Goal: Task Accomplishment & Management: Complete application form

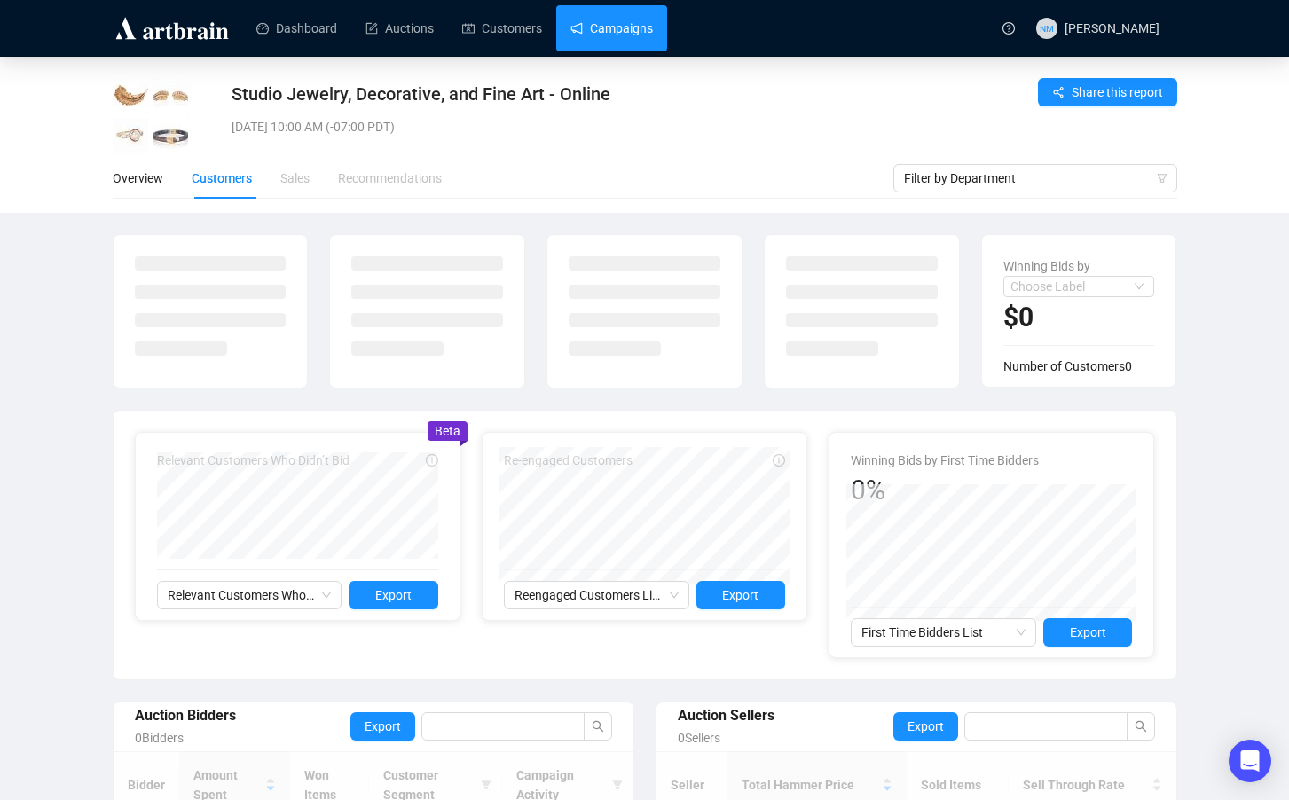
click at [621, 41] on link "Campaigns" at bounding box center [611, 28] width 82 height 46
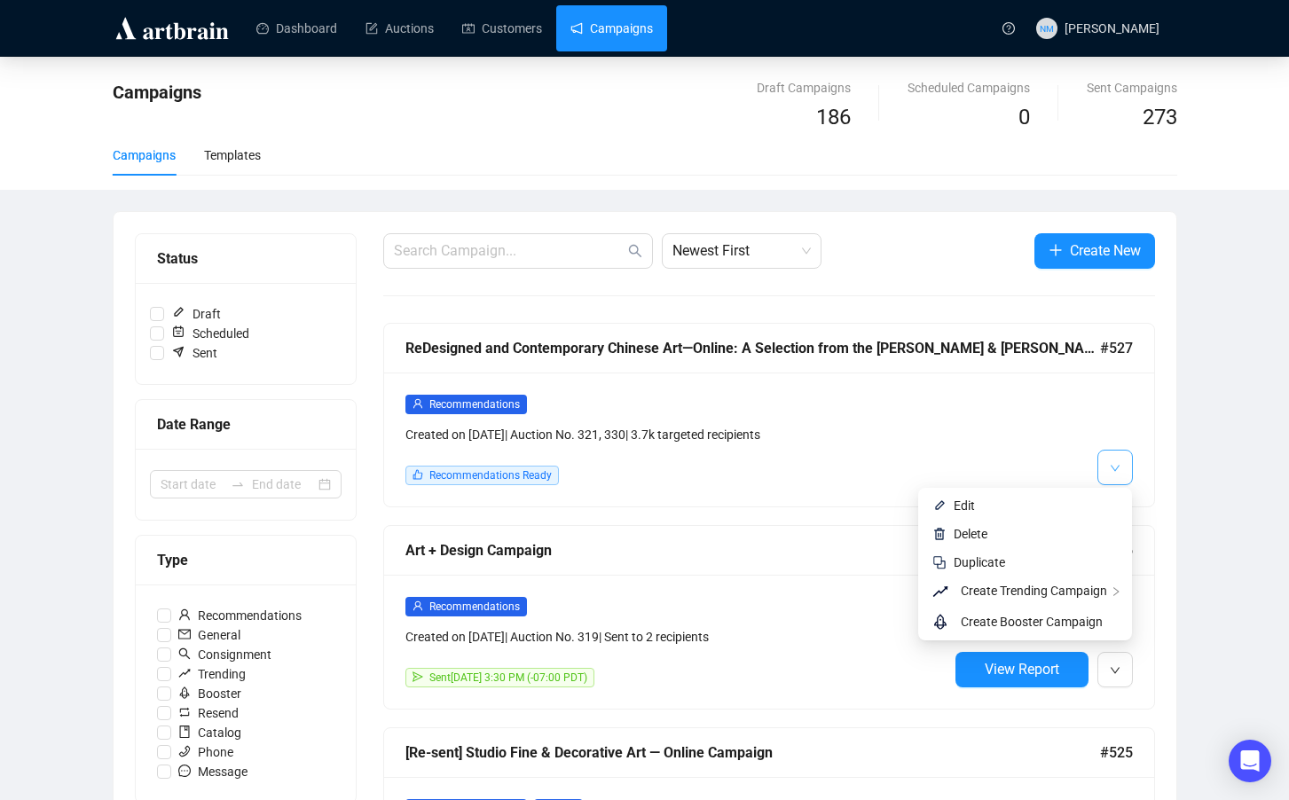
click at [1118, 480] on button "button" at bounding box center [1114, 467] width 35 height 35
click at [967, 508] on span "Edit" at bounding box center [964, 506] width 21 height 14
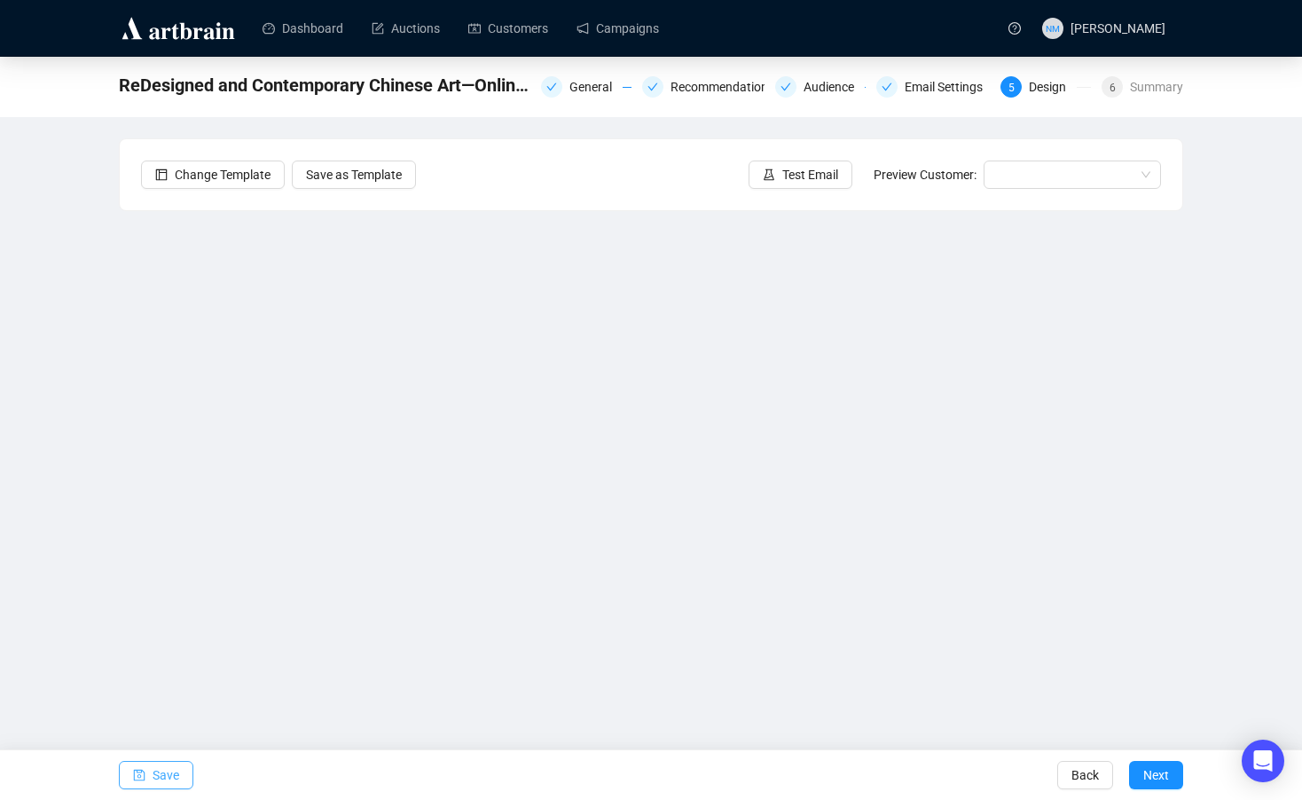
click at [167, 780] on span "Save" at bounding box center [166, 775] width 27 height 50
click at [1158, 784] on span "Next" at bounding box center [1156, 775] width 26 height 50
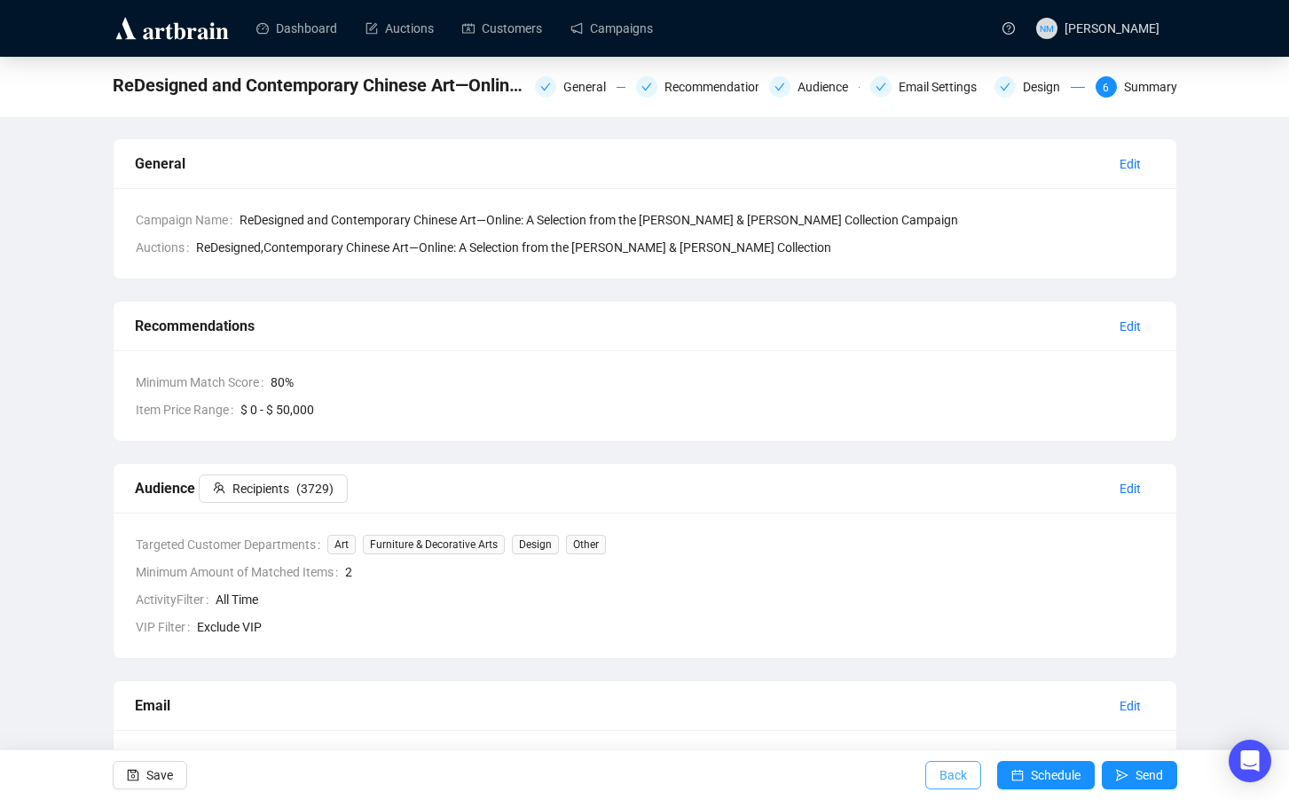
click at [947, 782] on span "Back" at bounding box center [952, 775] width 27 height 50
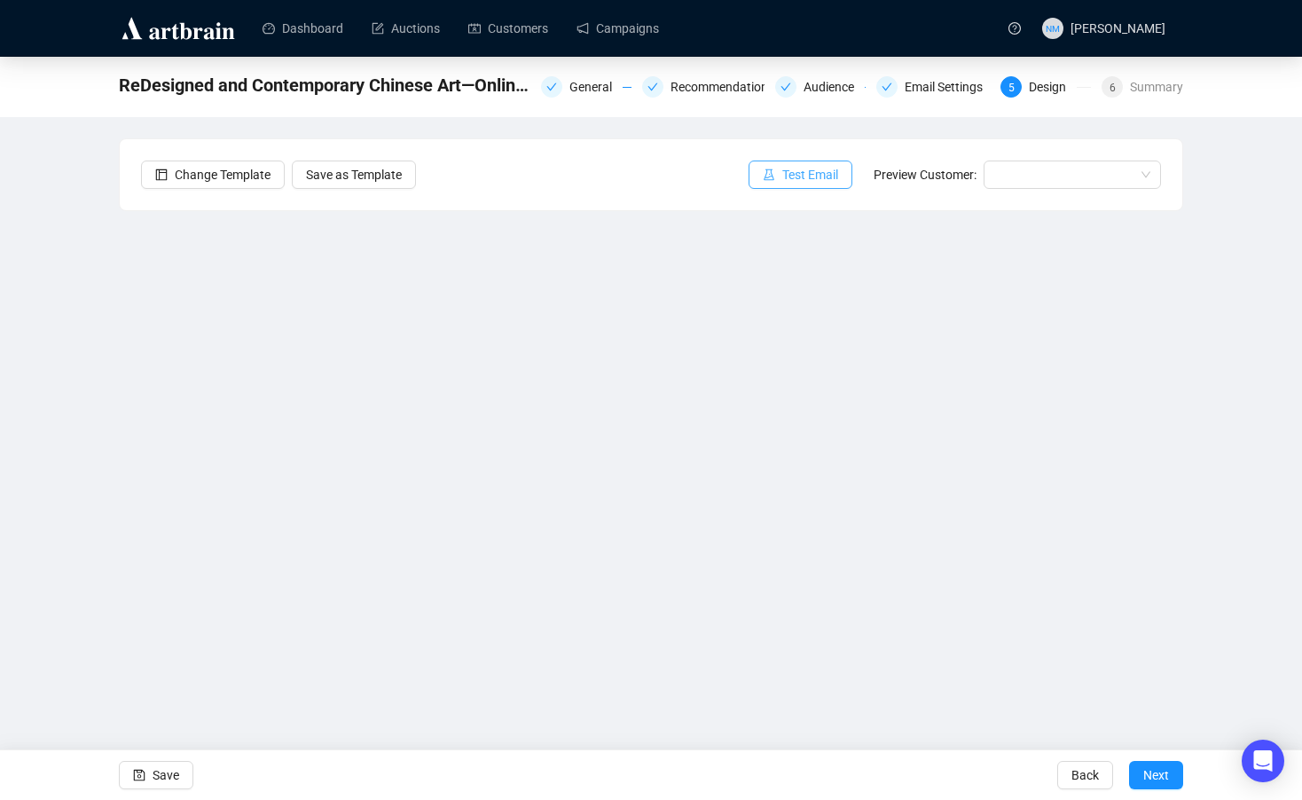
click at [782, 172] on span "Test Email" at bounding box center [810, 175] width 56 height 20
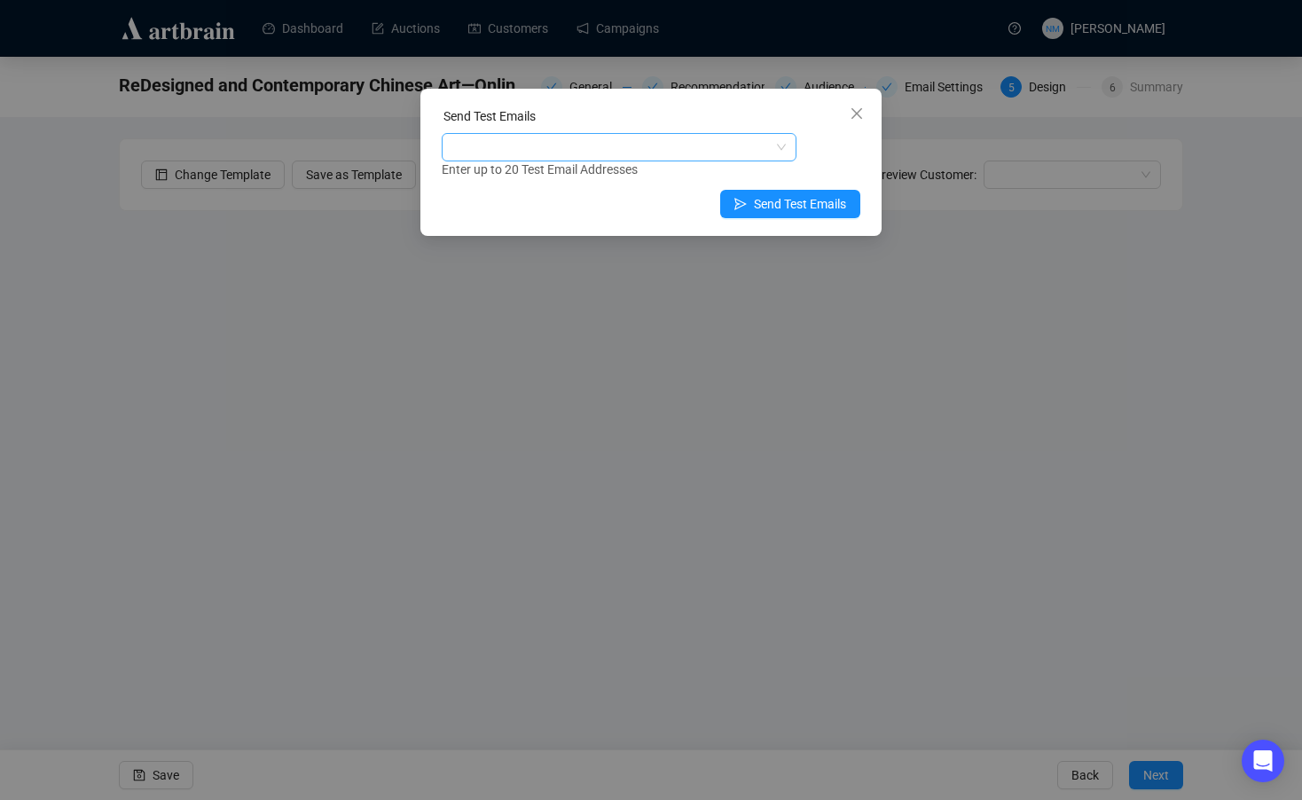
click at [649, 152] on div at bounding box center [609, 147] width 329 height 25
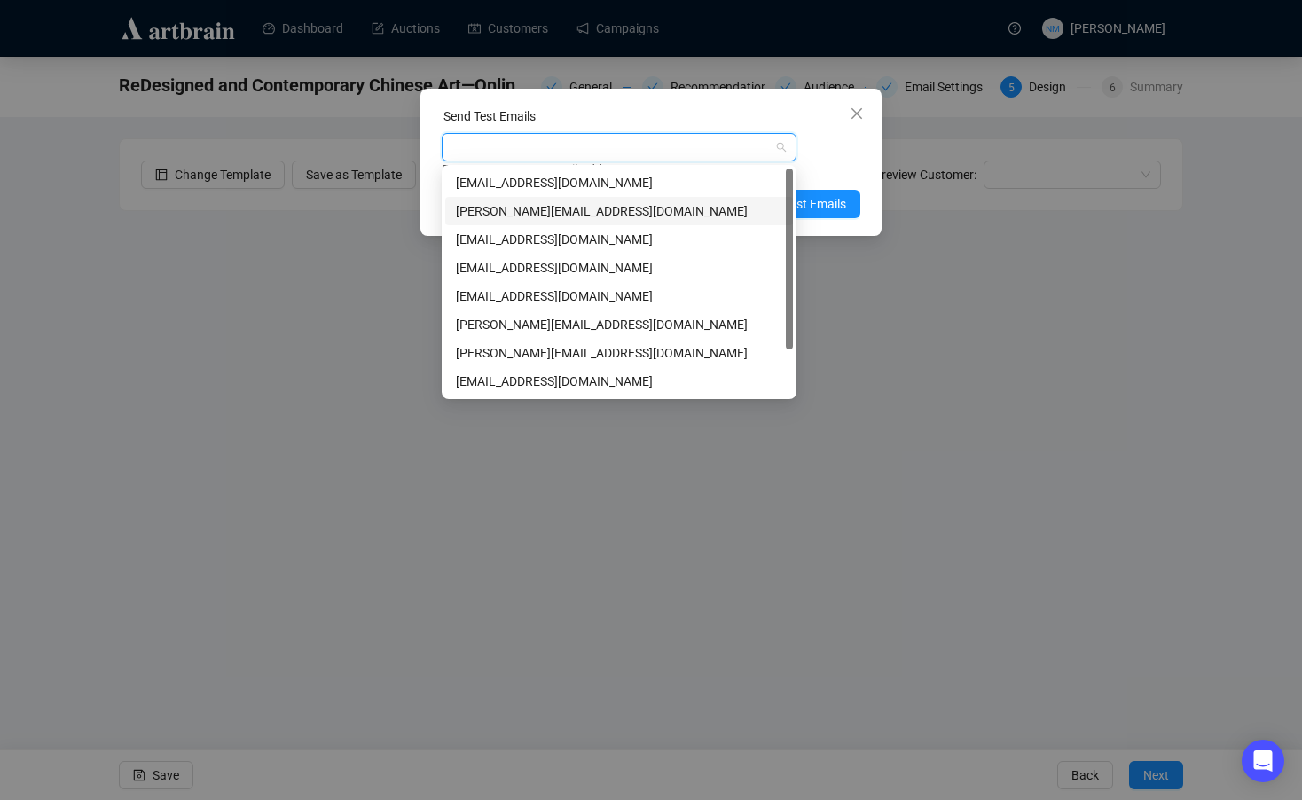
click at [584, 211] on div "nathan@johnmoran.com" at bounding box center [619, 211] width 326 height 20
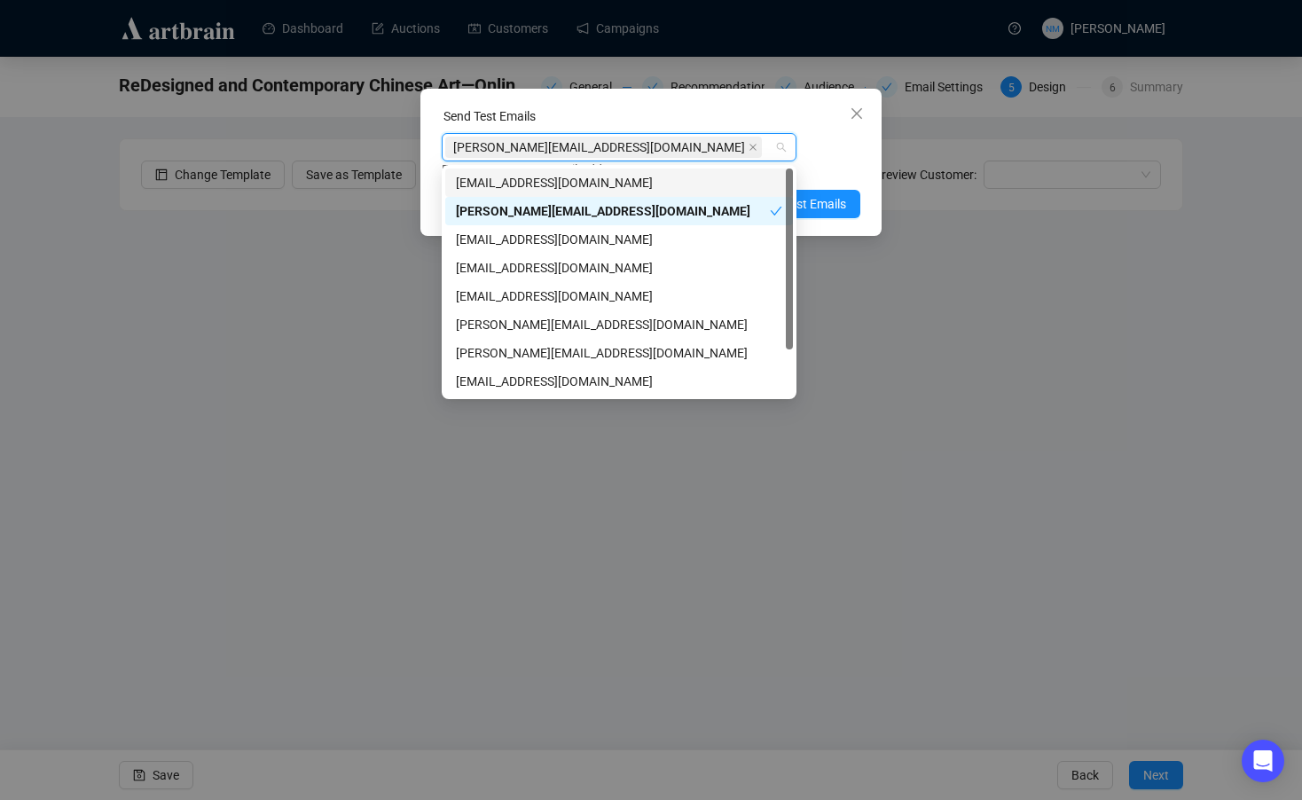
click at [835, 143] on div "nathan@johnmoran.com Enter up to 20 Test Email Addresses" at bounding box center [651, 156] width 419 height 46
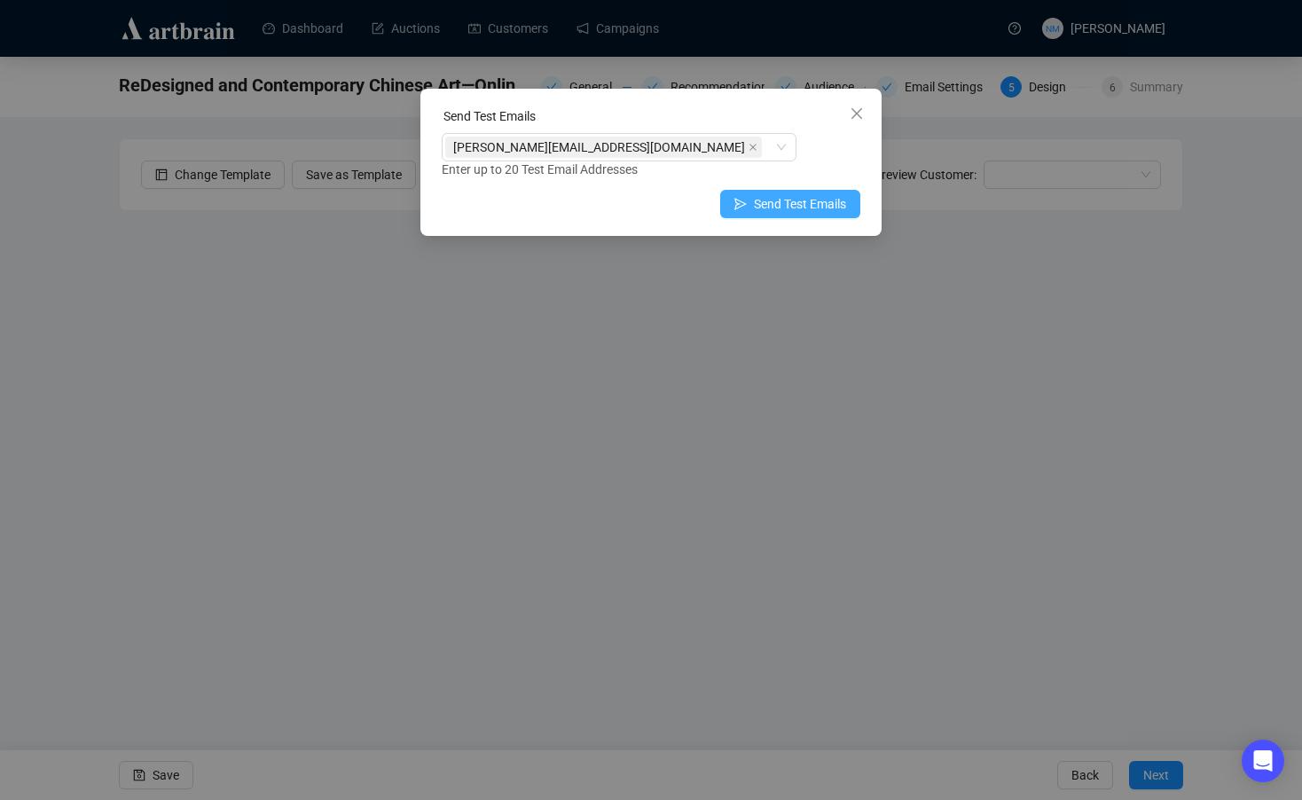
click at [829, 199] on span "Send Test Emails" at bounding box center [800, 204] width 92 height 20
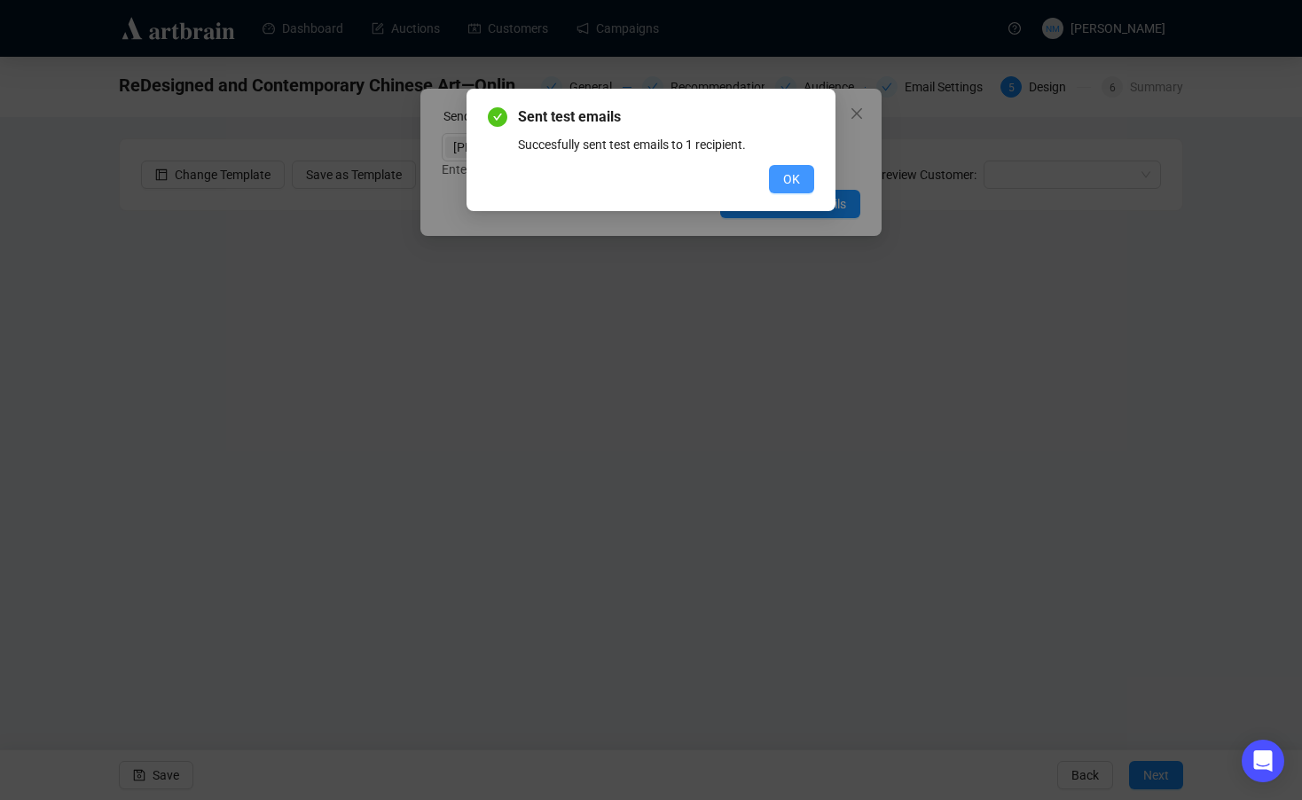
click at [791, 182] on span "OK" at bounding box center [791, 179] width 17 height 20
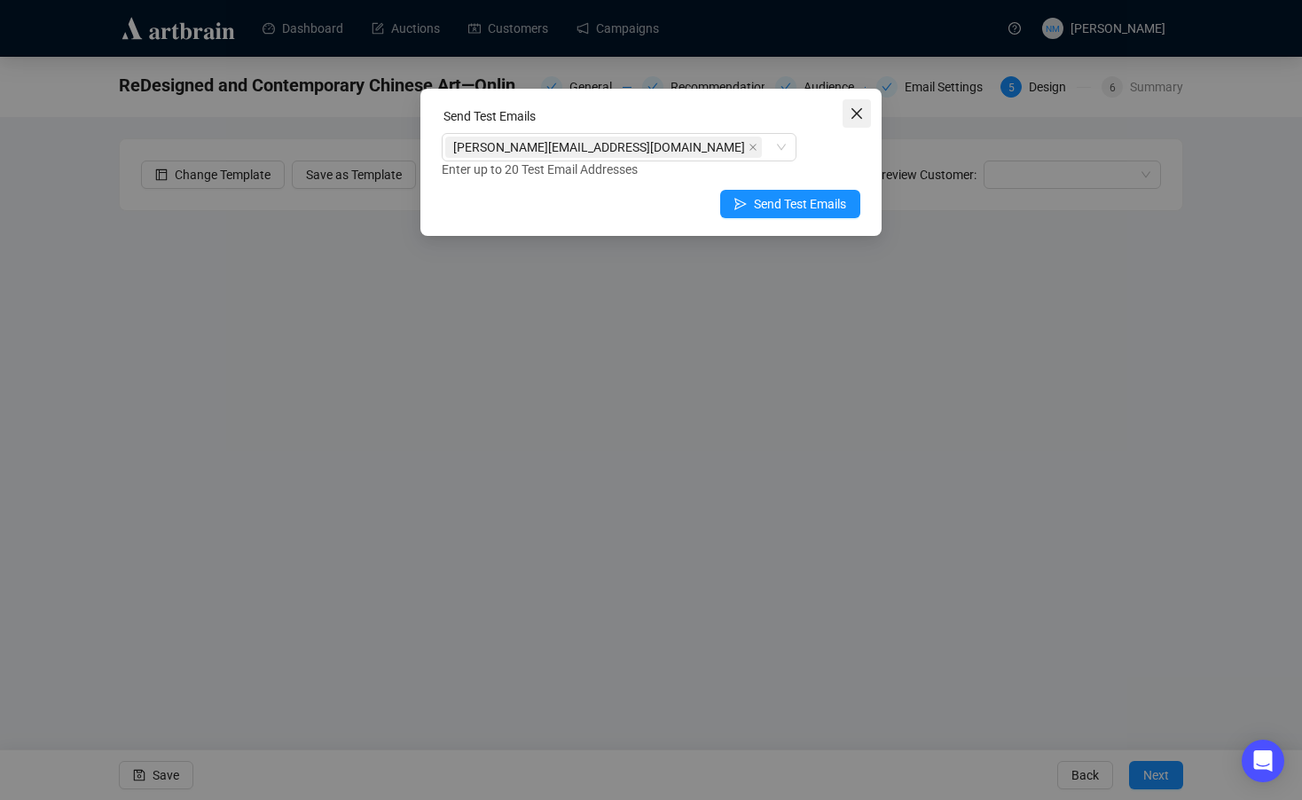
click at [859, 114] on icon "close" at bounding box center [857, 113] width 11 height 11
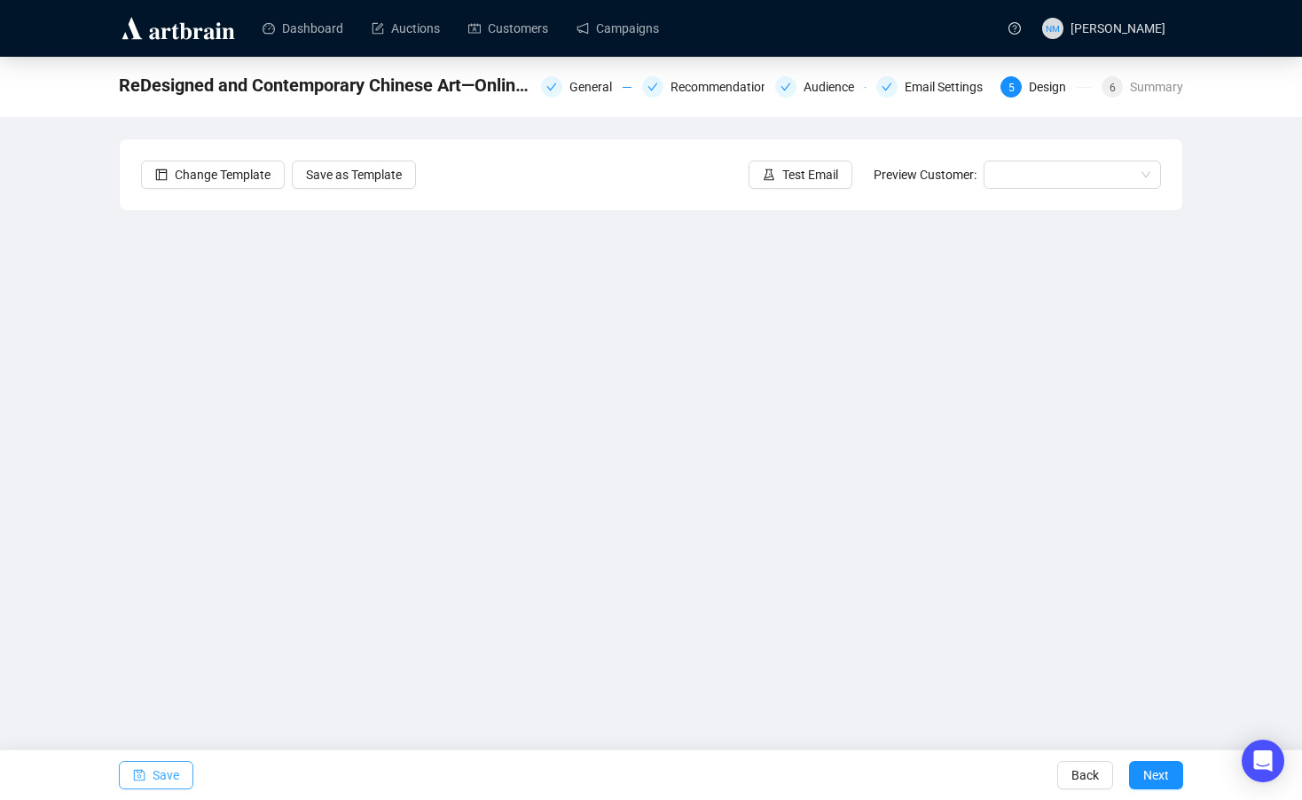
click at [159, 771] on span "Save" at bounding box center [166, 775] width 27 height 50
click at [149, 763] on button "Save" at bounding box center [156, 775] width 75 height 28
click at [173, 778] on span "Save" at bounding box center [166, 775] width 27 height 50
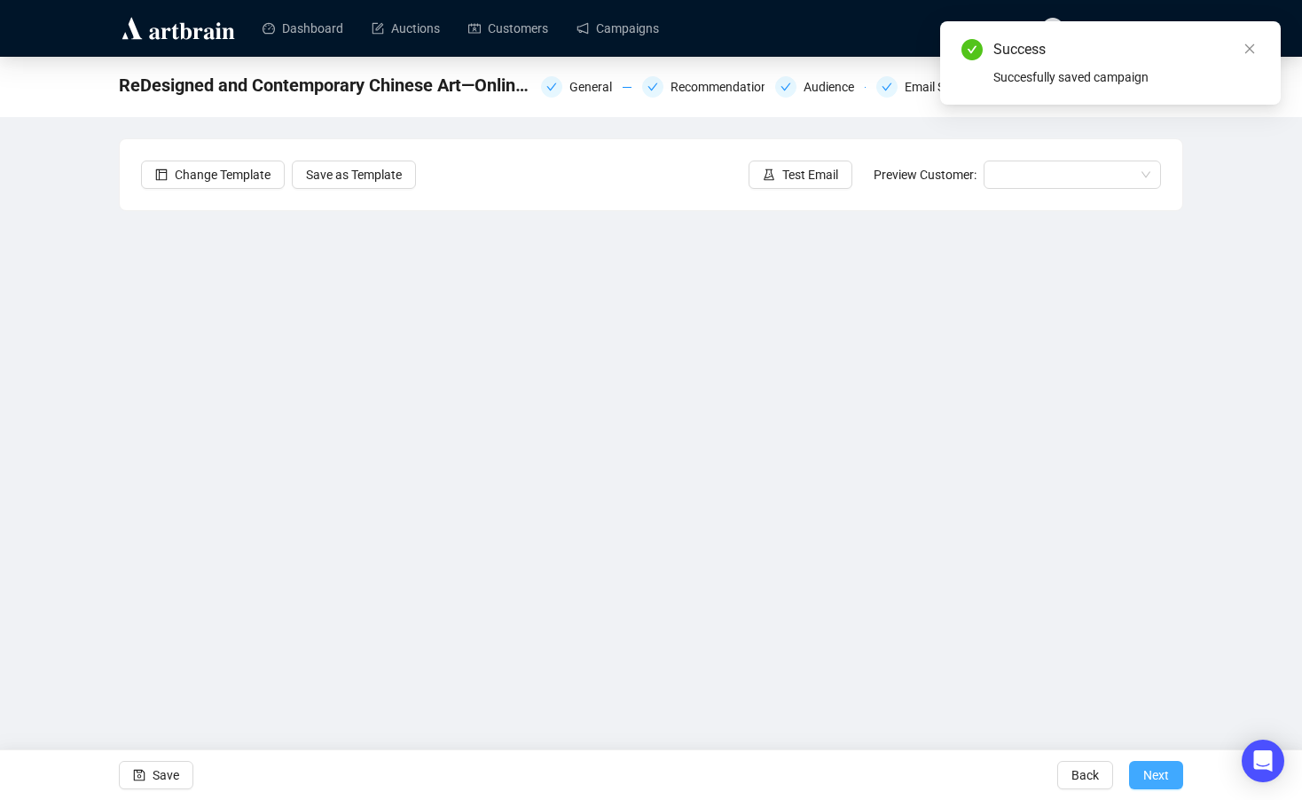
click at [1145, 775] on span "Next" at bounding box center [1156, 775] width 26 height 50
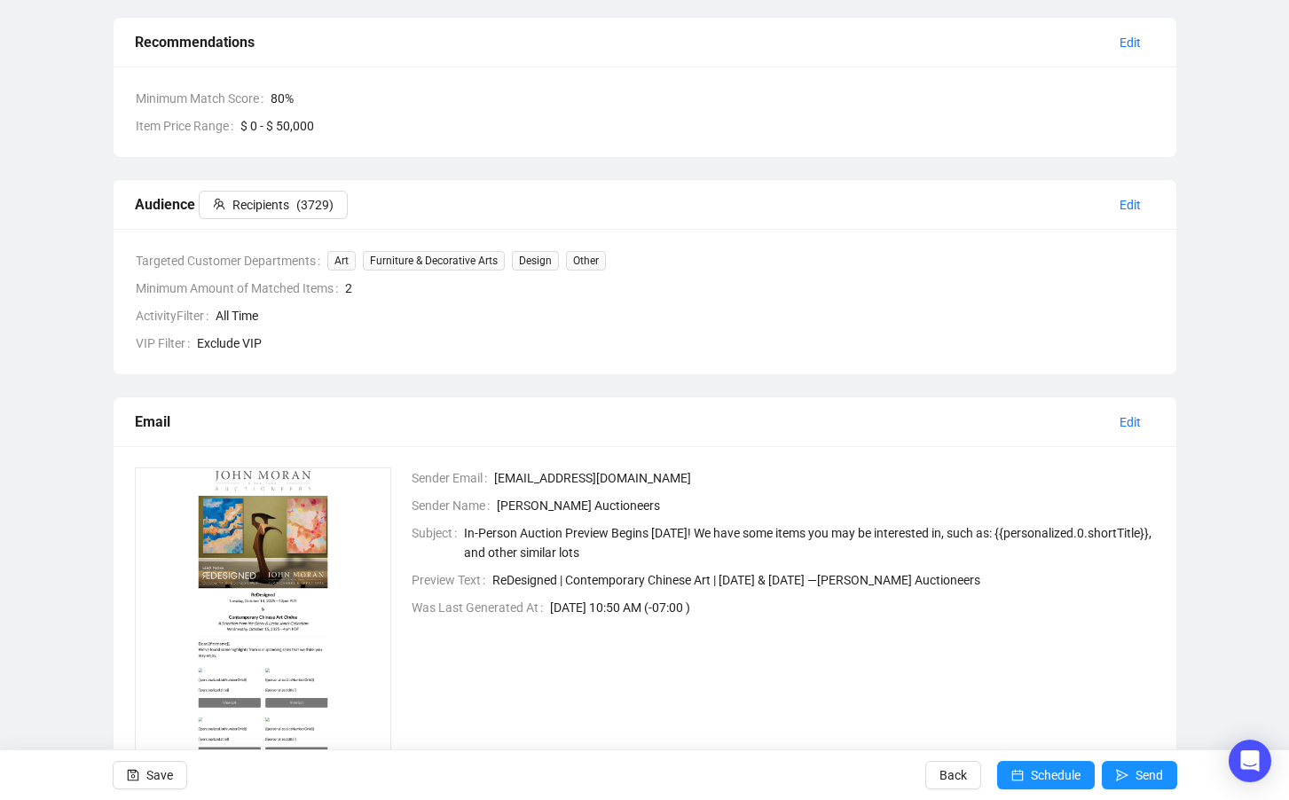
scroll to position [295, 0]
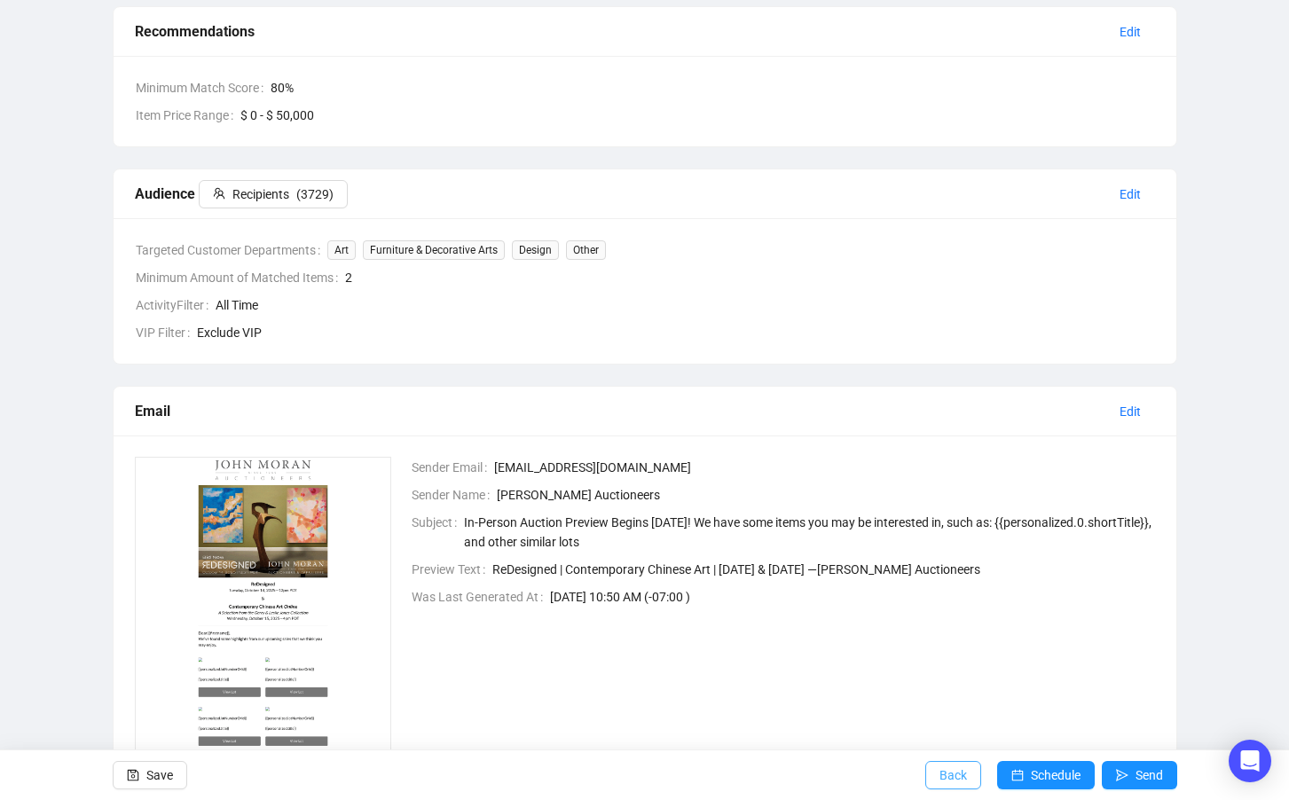
click at [939, 778] on span "Back" at bounding box center [952, 775] width 27 height 50
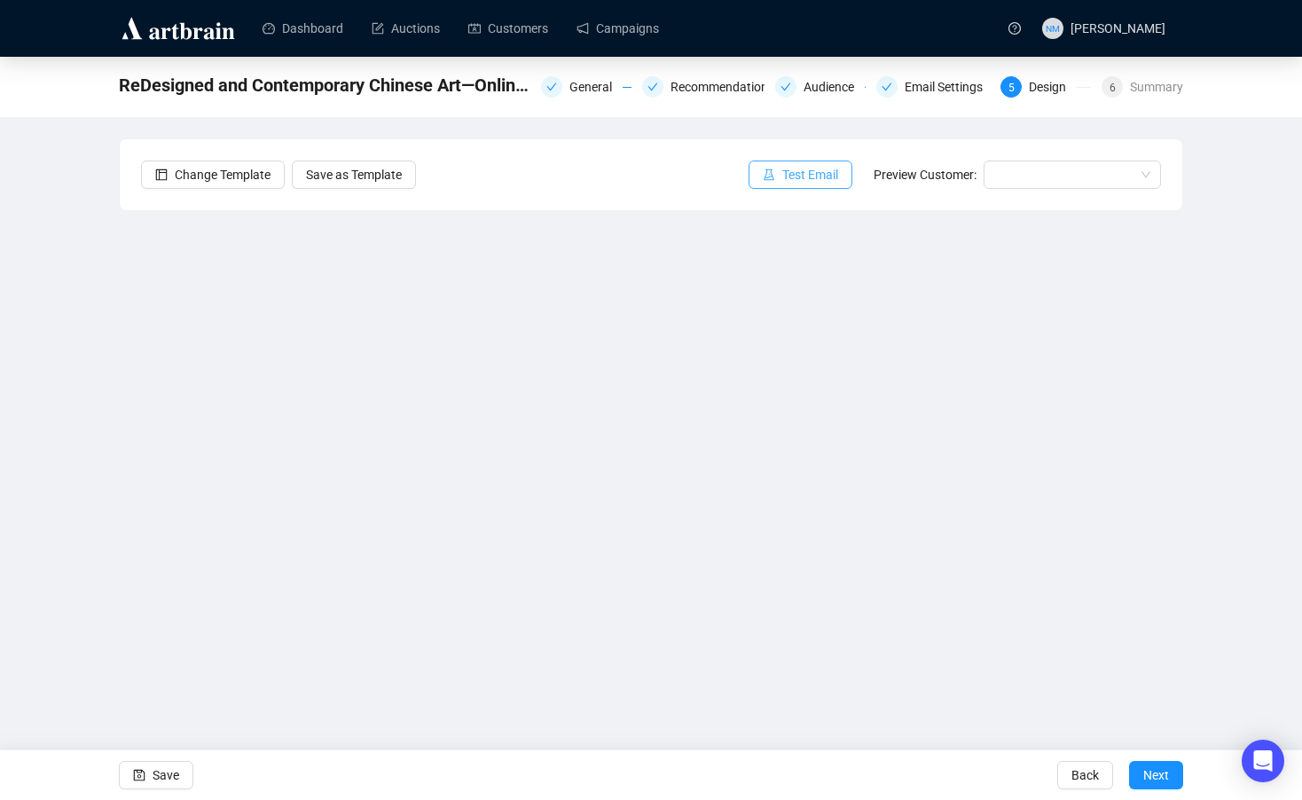
click at [784, 177] on span "Test Email" at bounding box center [810, 175] width 56 height 20
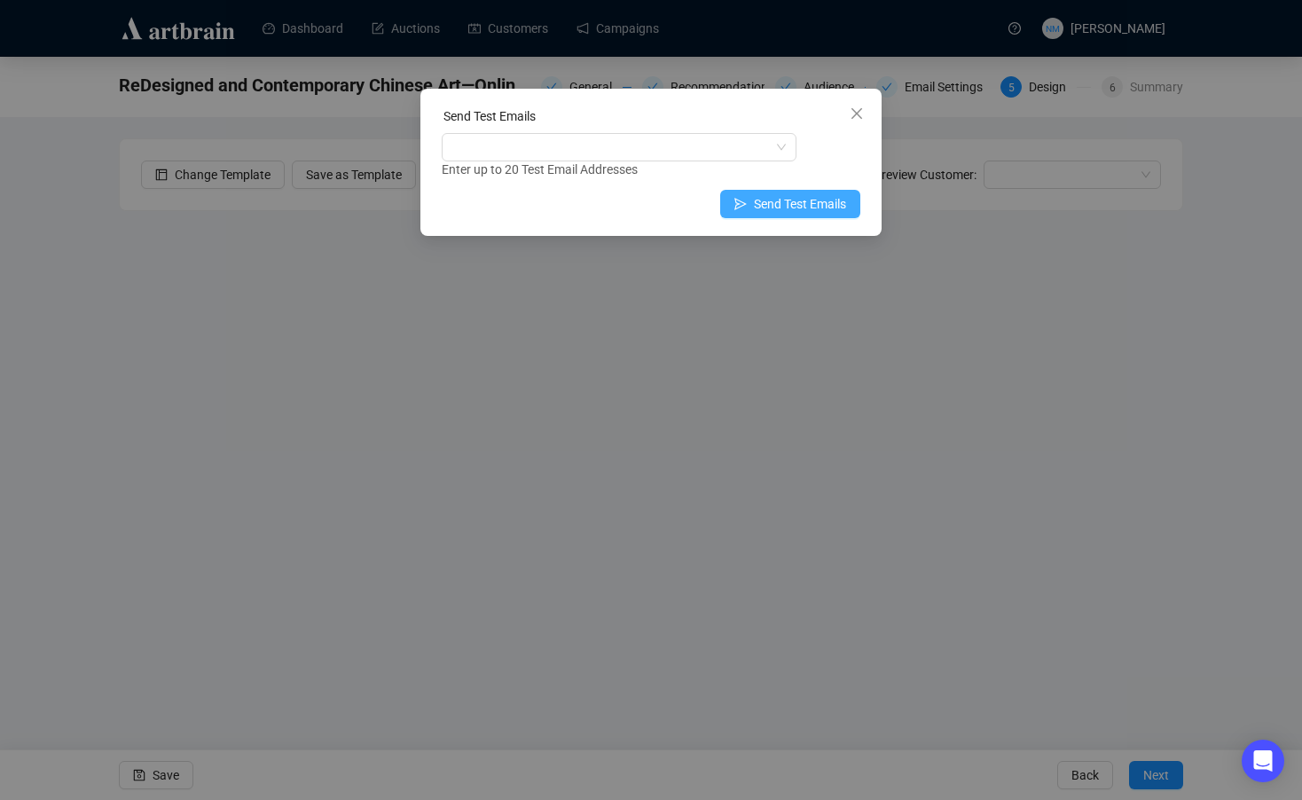
click at [786, 206] on span "Send Test Emails" at bounding box center [800, 204] width 92 height 20
click at [633, 156] on div at bounding box center [609, 147] width 329 height 25
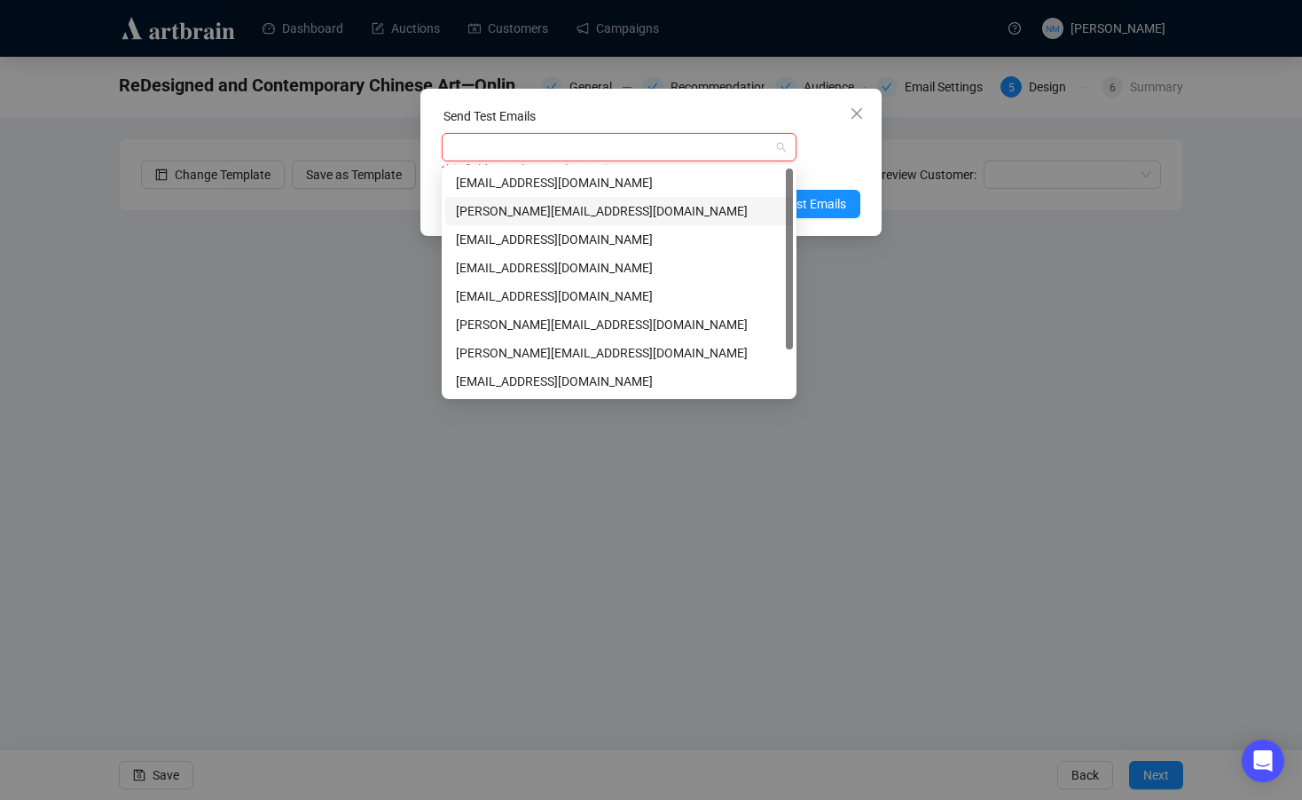
click at [609, 204] on div "nathan@johnmoran.com" at bounding box center [619, 211] width 326 height 20
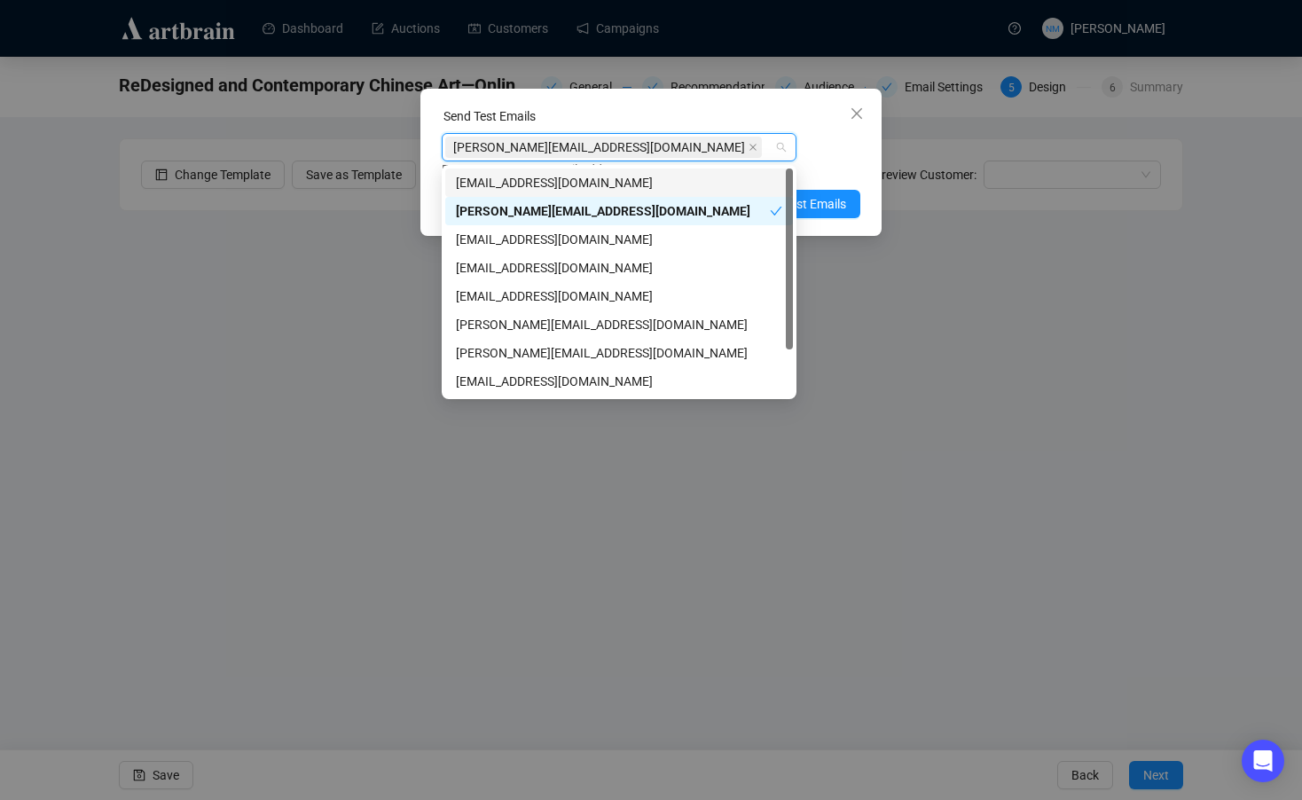
click at [774, 112] on div "Send Test Emails" at bounding box center [651, 119] width 419 height 27
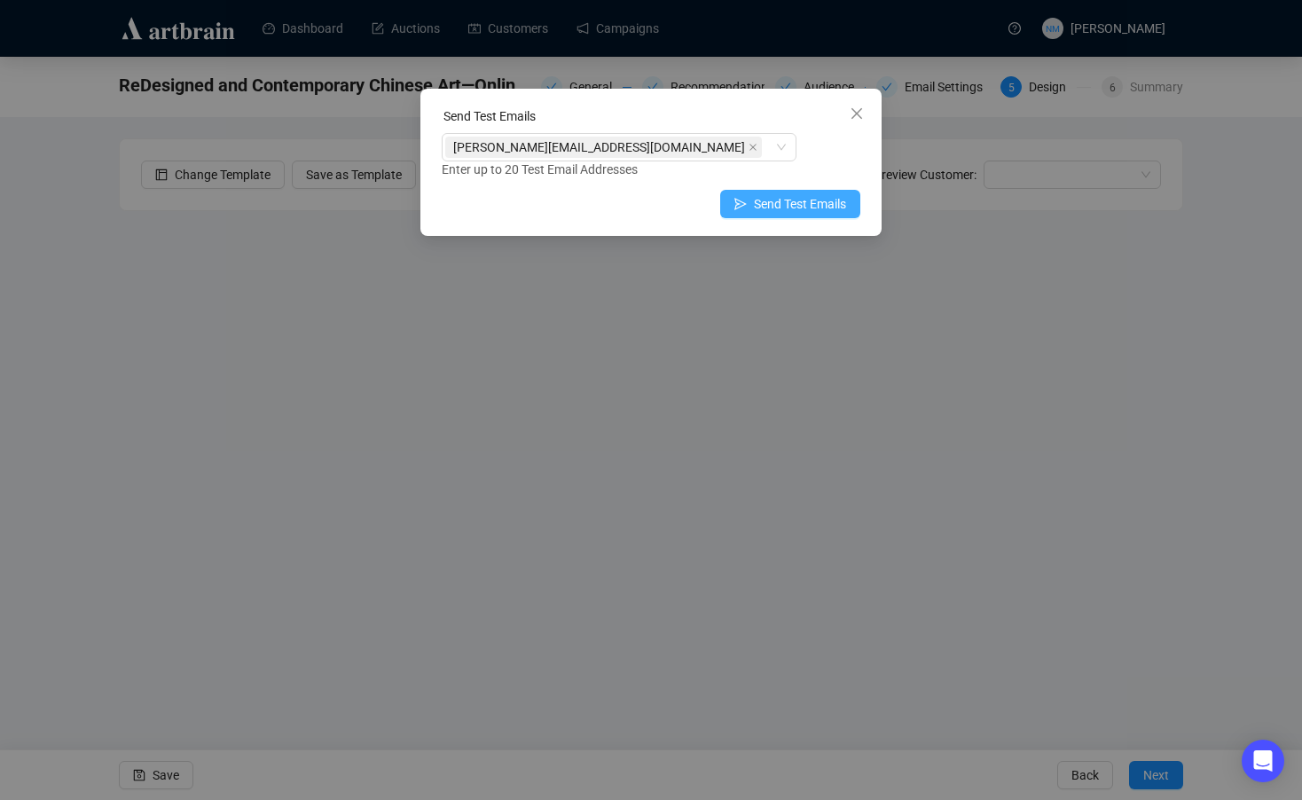
click at [829, 207] on span "Send Test Emails" at bounding box center [800, 204] width 92 height 20
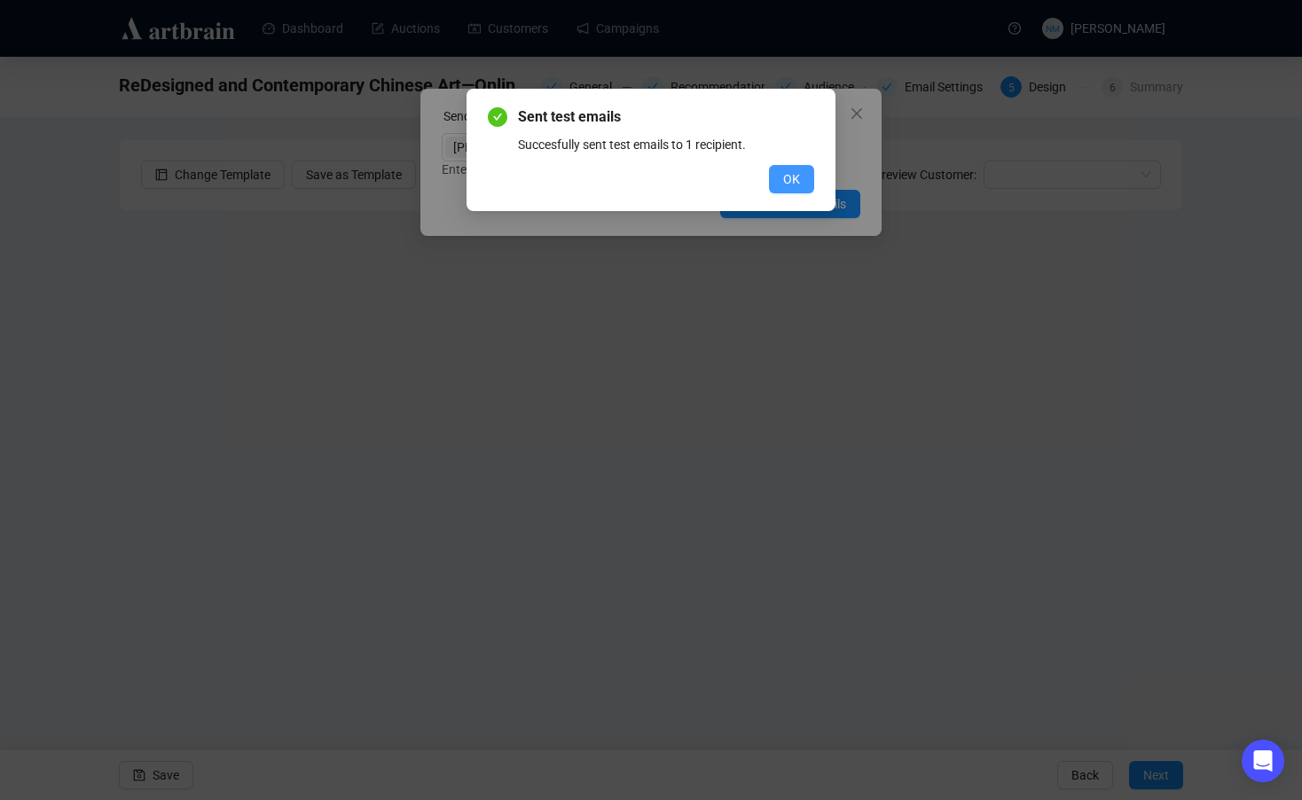
click at [795, 192] on button "OK" at bounding box center [791, 179] width 45 height 28
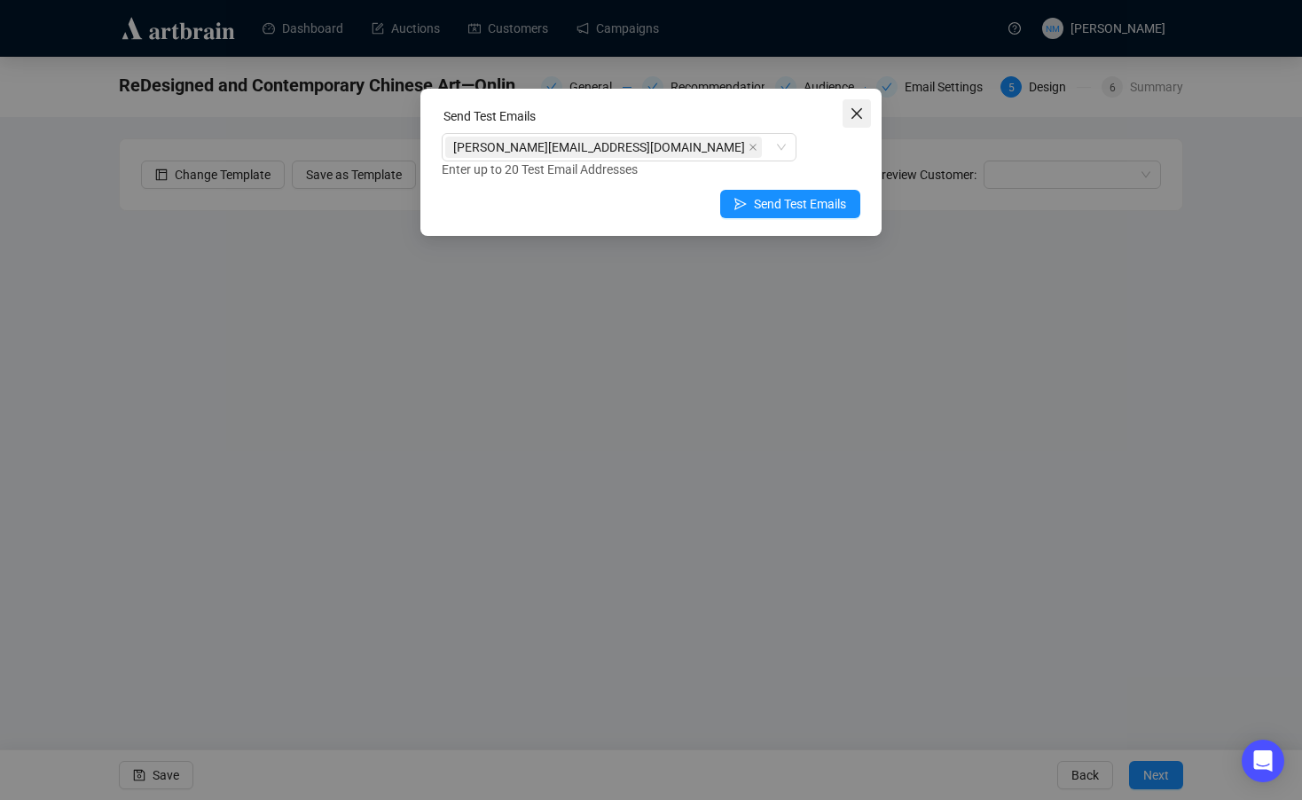
click at [859, 109] on icon "close" at bounding box center [857, 113] width 14 height 14
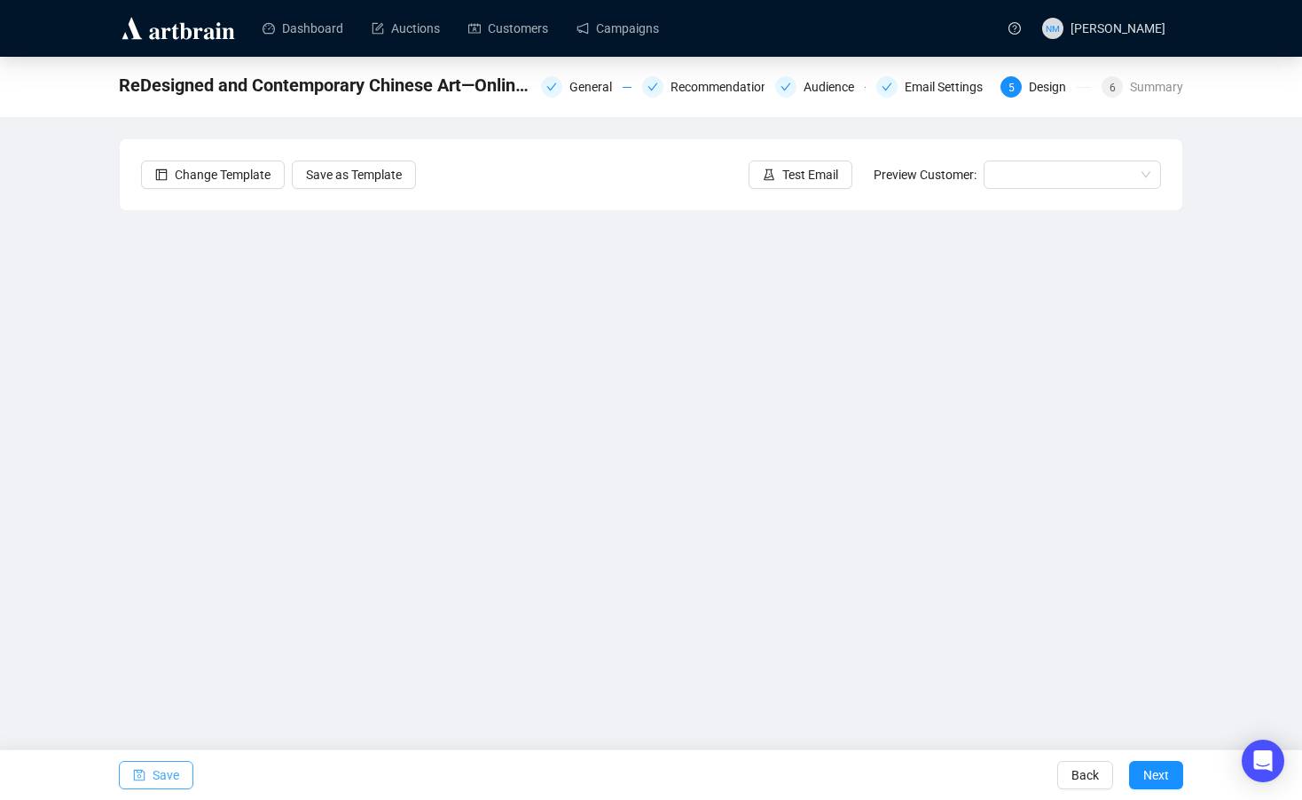
click at [173, 771] on span "Save" at bounding box center [166, 775] width 27 height 50
click at [1159, 777] on span "Next" at bounding box center [1156, 775] width 26 height 50
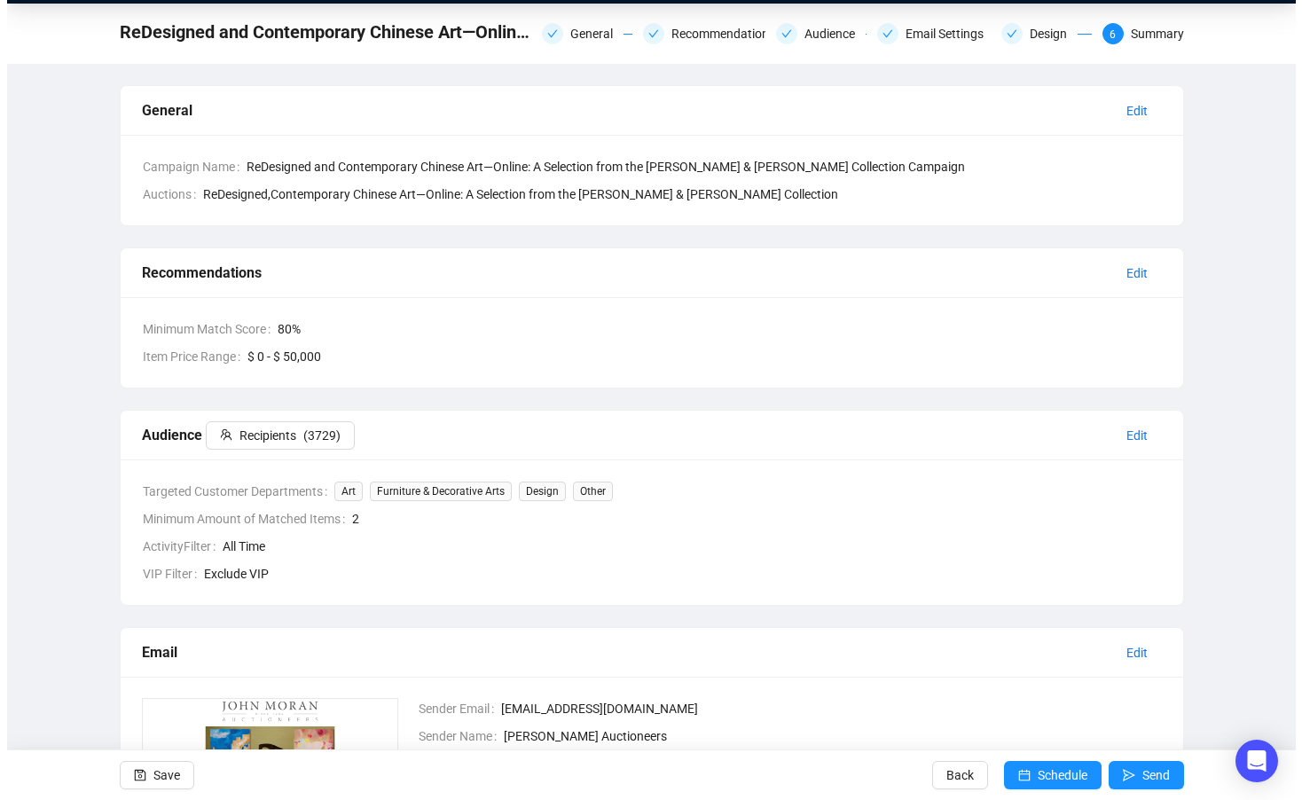
scroll to position [56, 0]
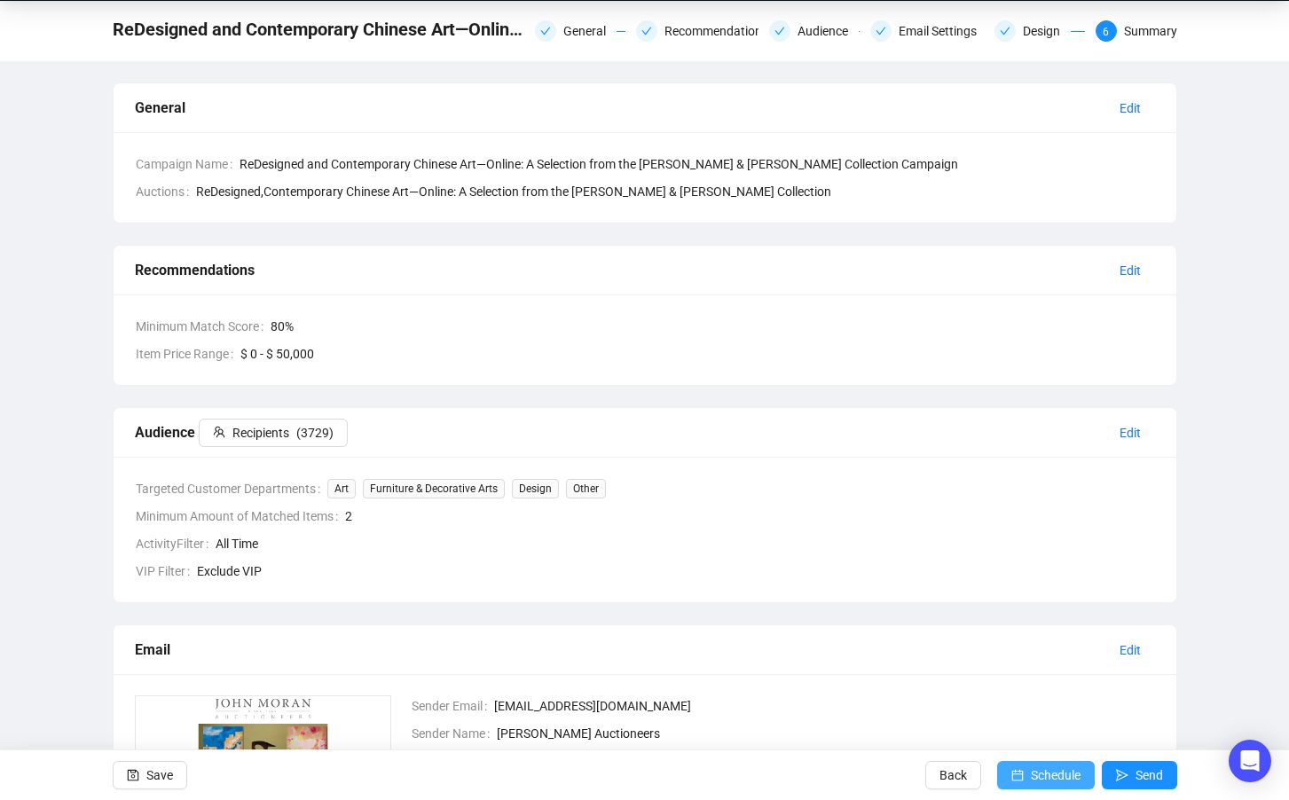
click at [1054, 782] on span "Schedule" at bounding box center [1056, 775] width 50 height 50
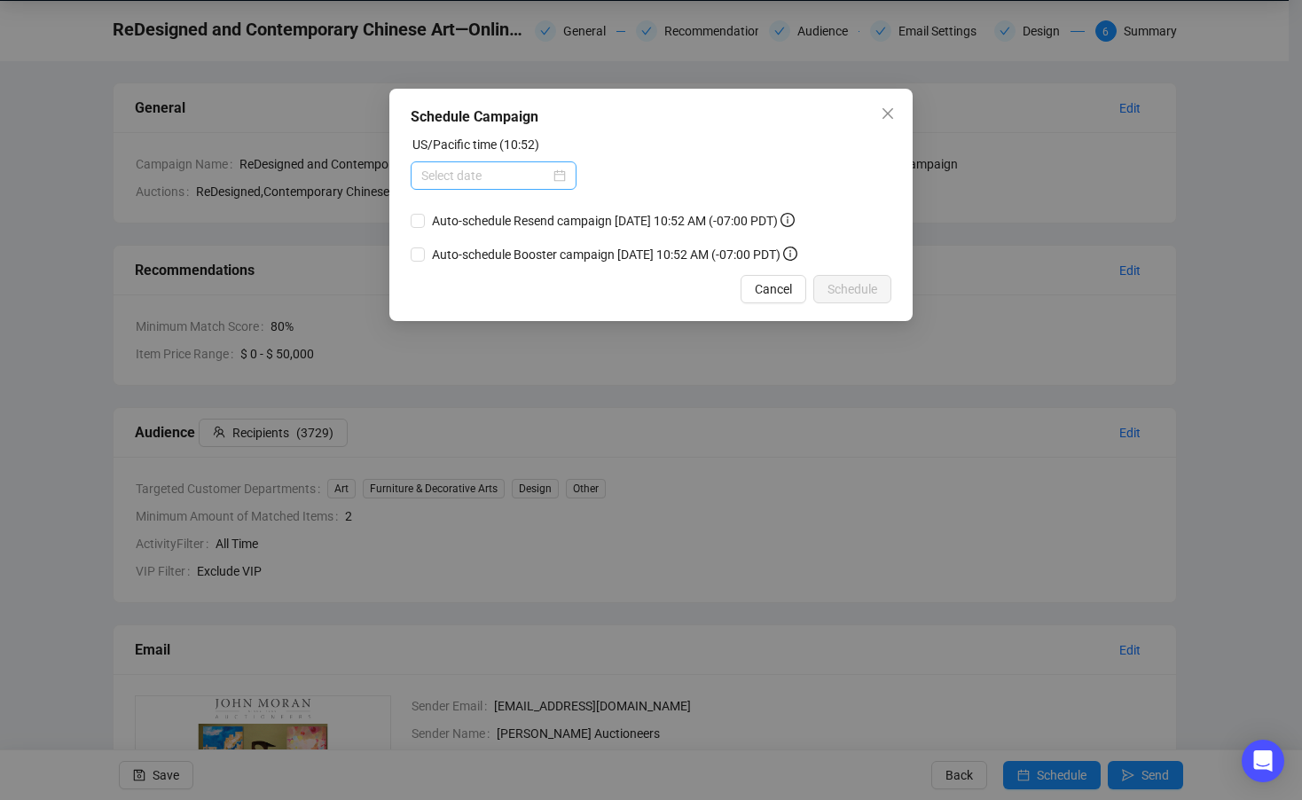
click at [559, 178] on div at bounding box center [493, 176] width 145 height 20
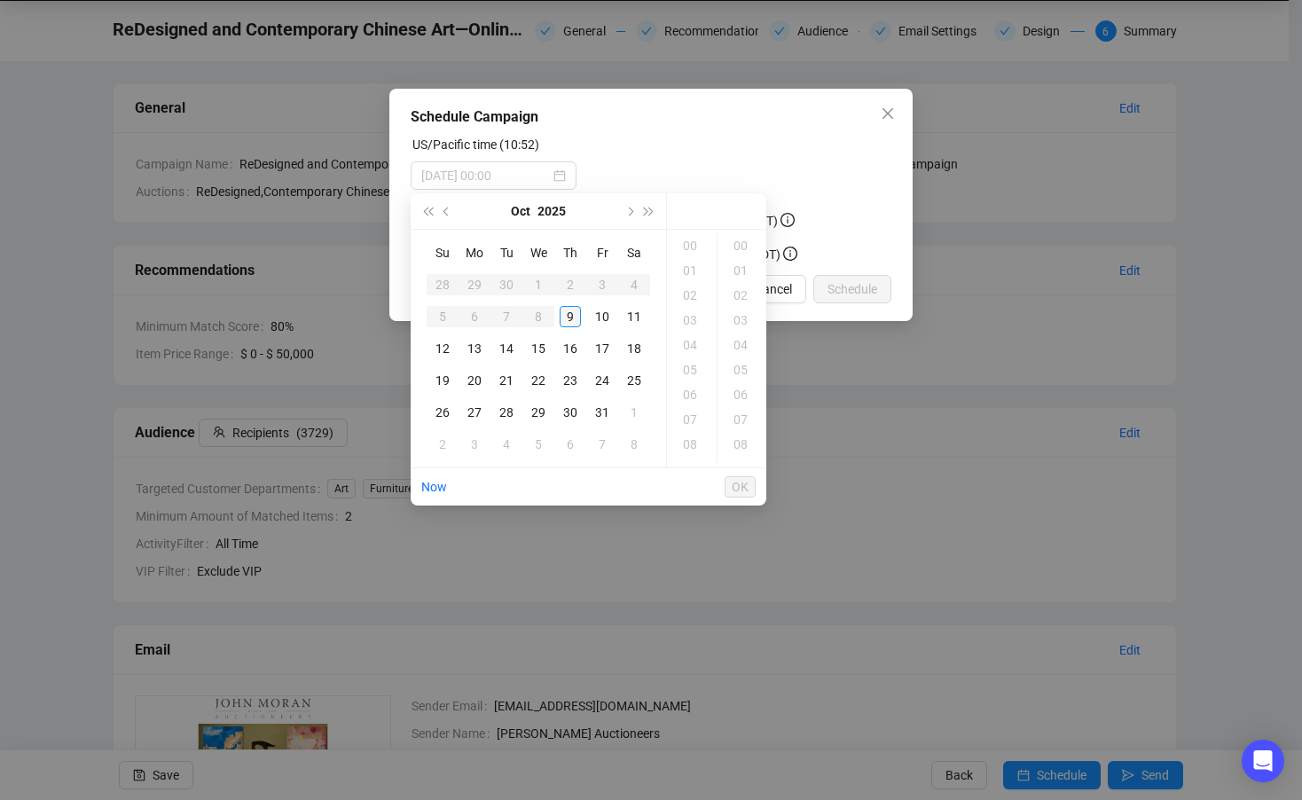
click at [577, 322] on div "9" at bounding box center [570, 316] width 21 height 21
click at [737, 386] on div "23" at bounding box center [742, 382] width 43 height 25
type input "2025-10-09 11:23"
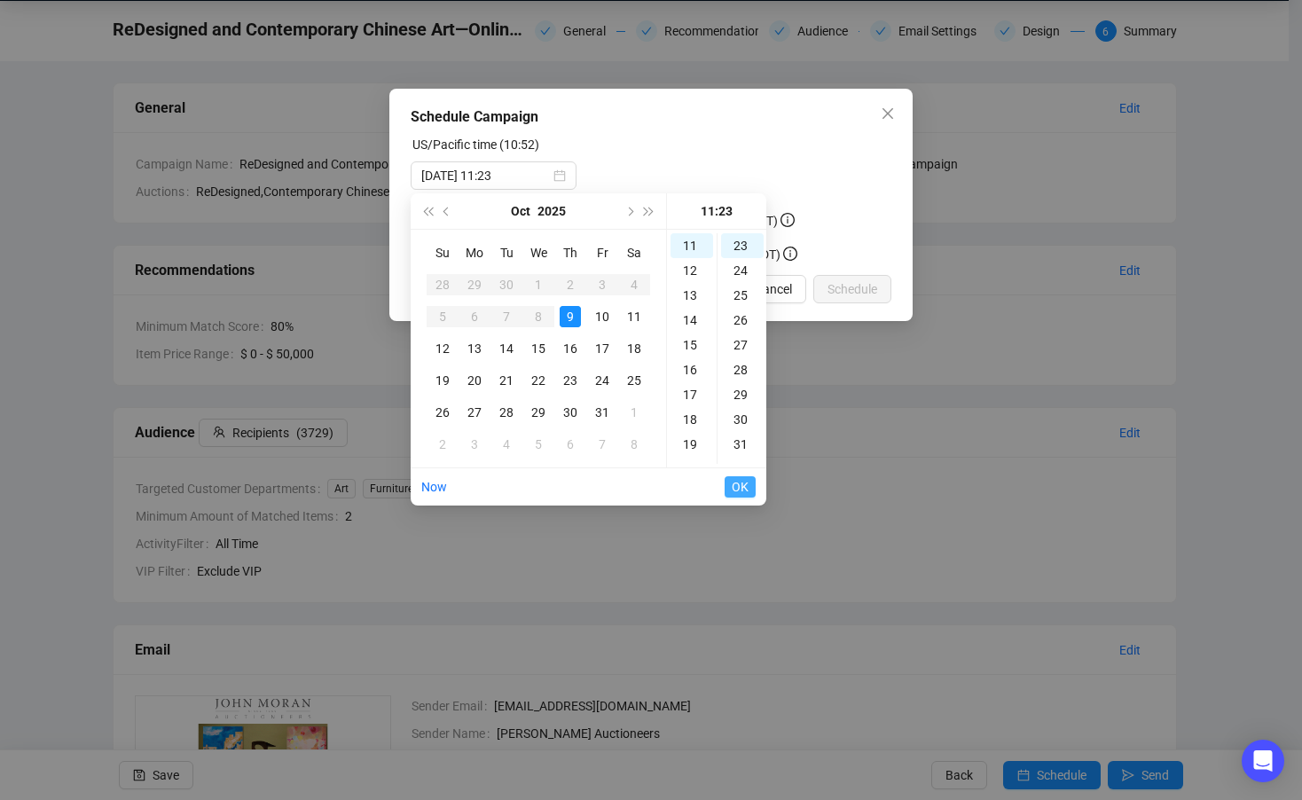
click at [739, 488] on span "OK" at bounding box center [740, 487] width 17 height 34
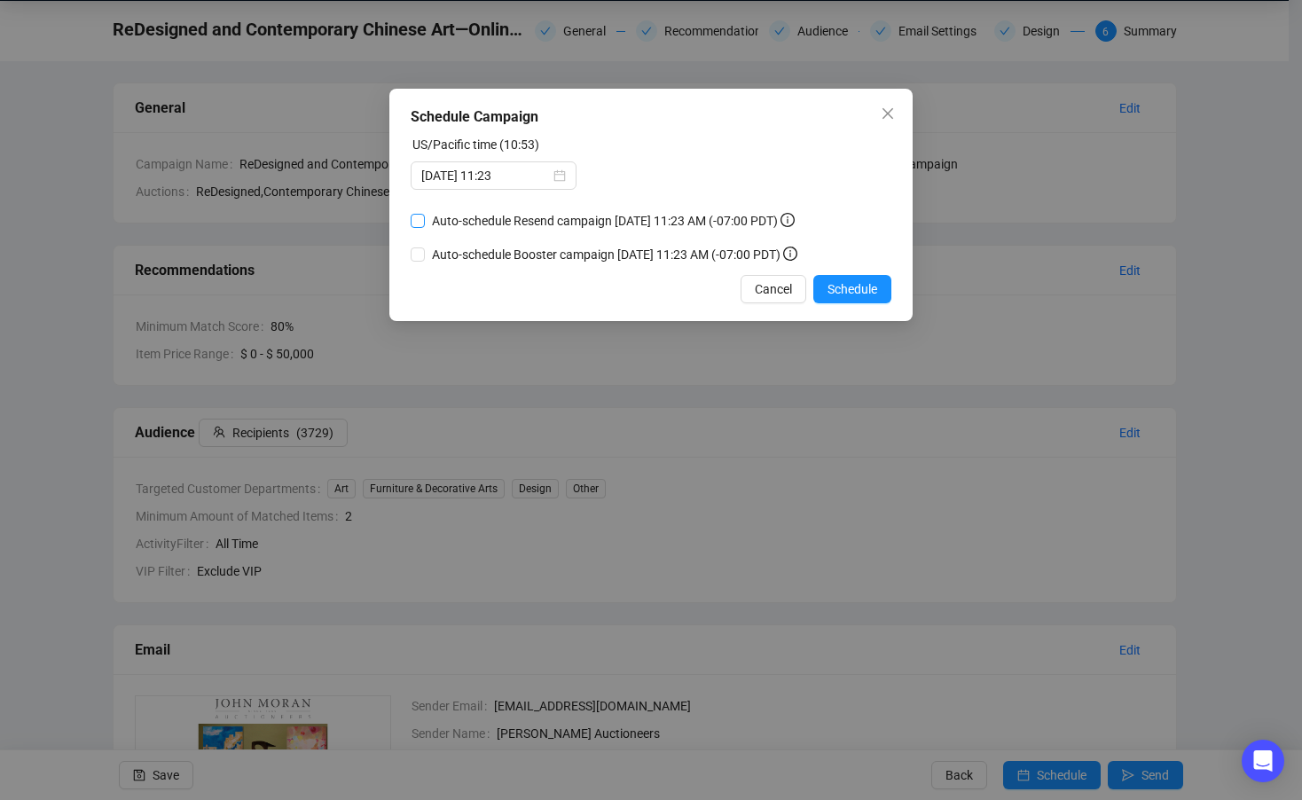
click at [419, 221] on input "Auto-schedule Resend campaign October 11, 2025 11:23 AM (-07:00 PDT)" at bounding box center [418, 221] width 14 height 14
checkbox input "true"
click at [658, 159] on div "US/Pacific time (10:53)" at bounding box center [651, 148] width 481 height 27
click at [845, 288] on span "Schedule" at bounding box center [853, 289] width 50 height 20
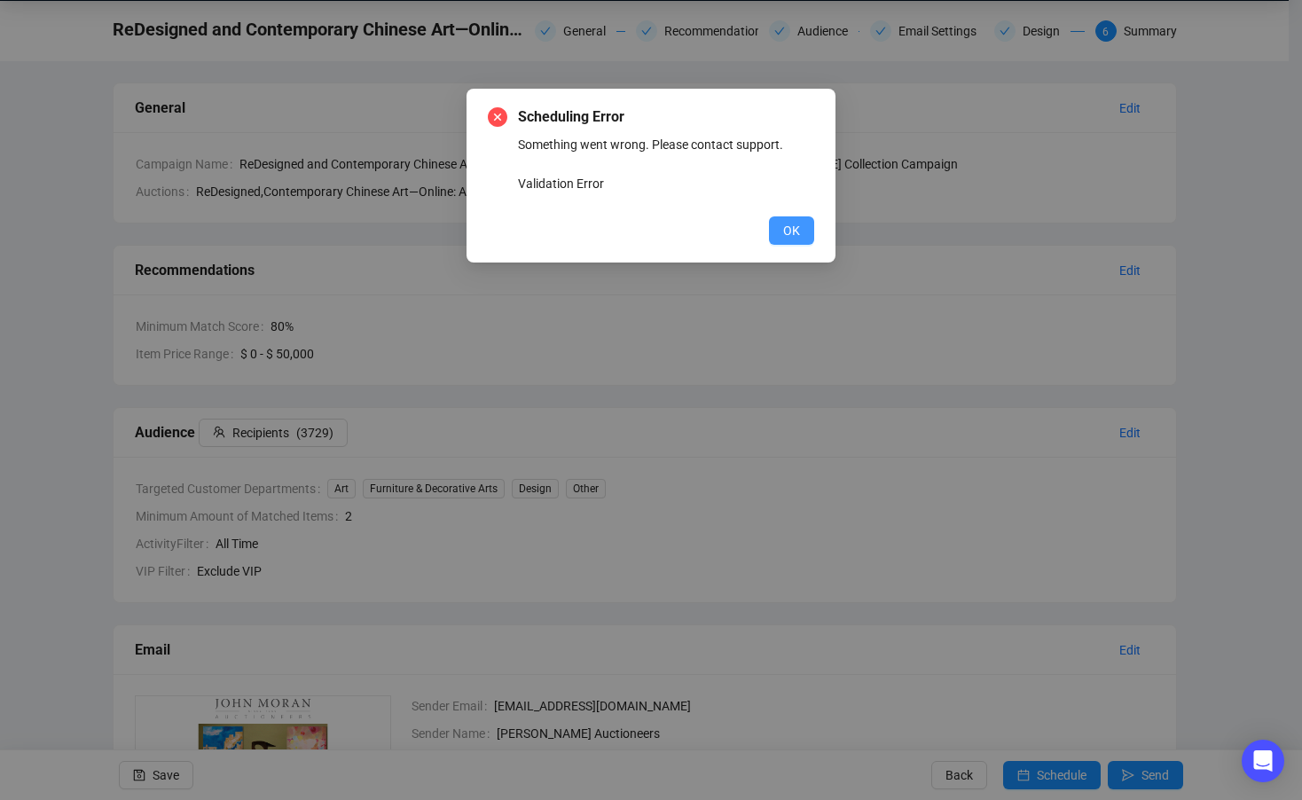
click at [785, 224] on span "OK" at bounding box center [791, 231] width 17 height 20
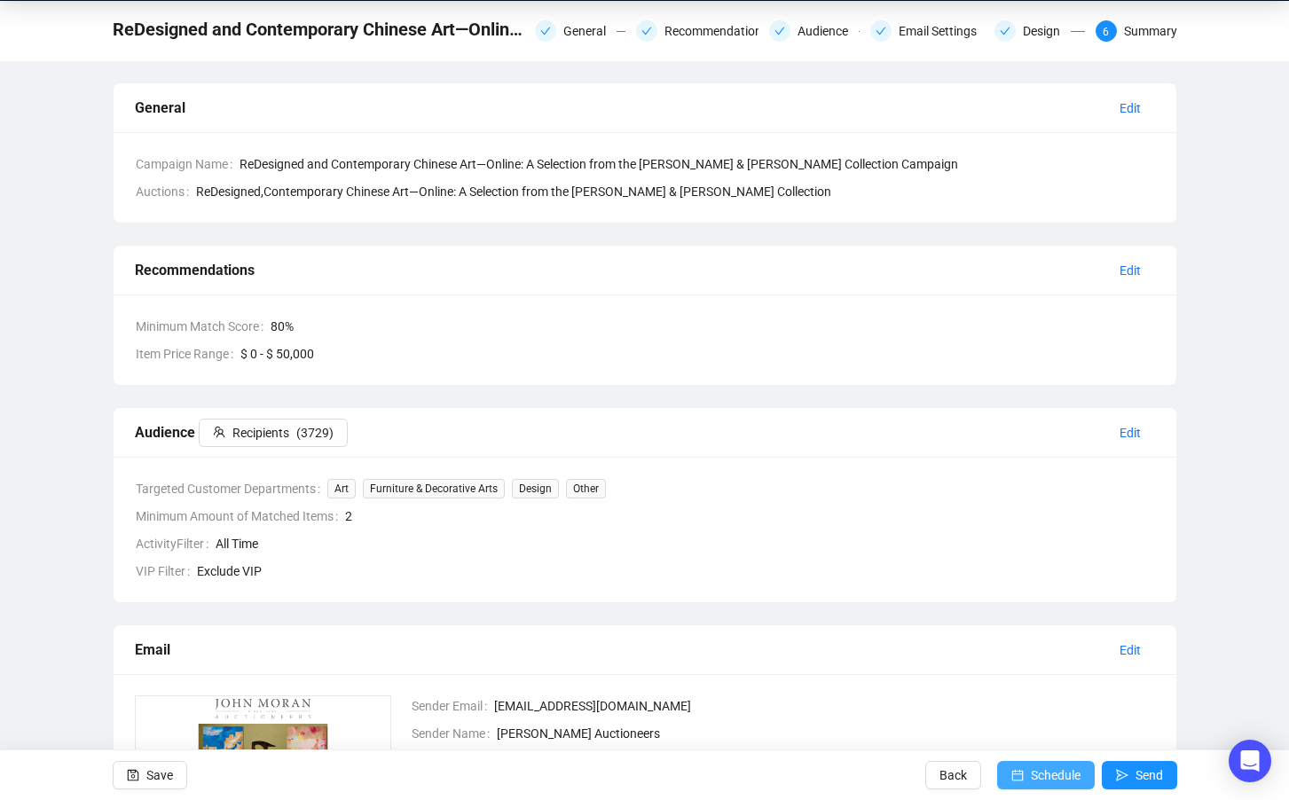
click at [1041, 784] on span "Schedule" at bounding box center [1056, 775] width 50 height 50
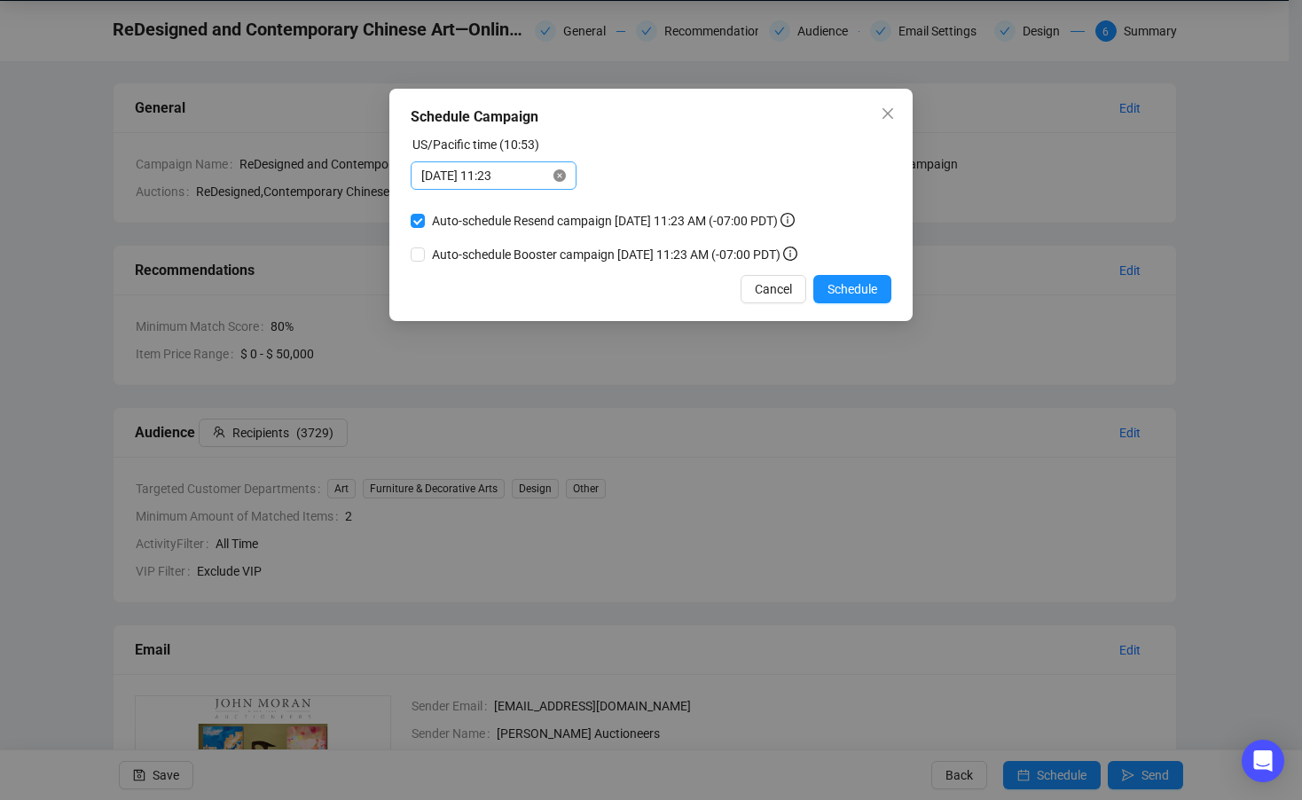
click at [554, 178] on icon "close-circle" at bounding box center [560, 175] width 12 height 12
click at [550, 178] on div at bounding box center [493, 176] width 145 height 20
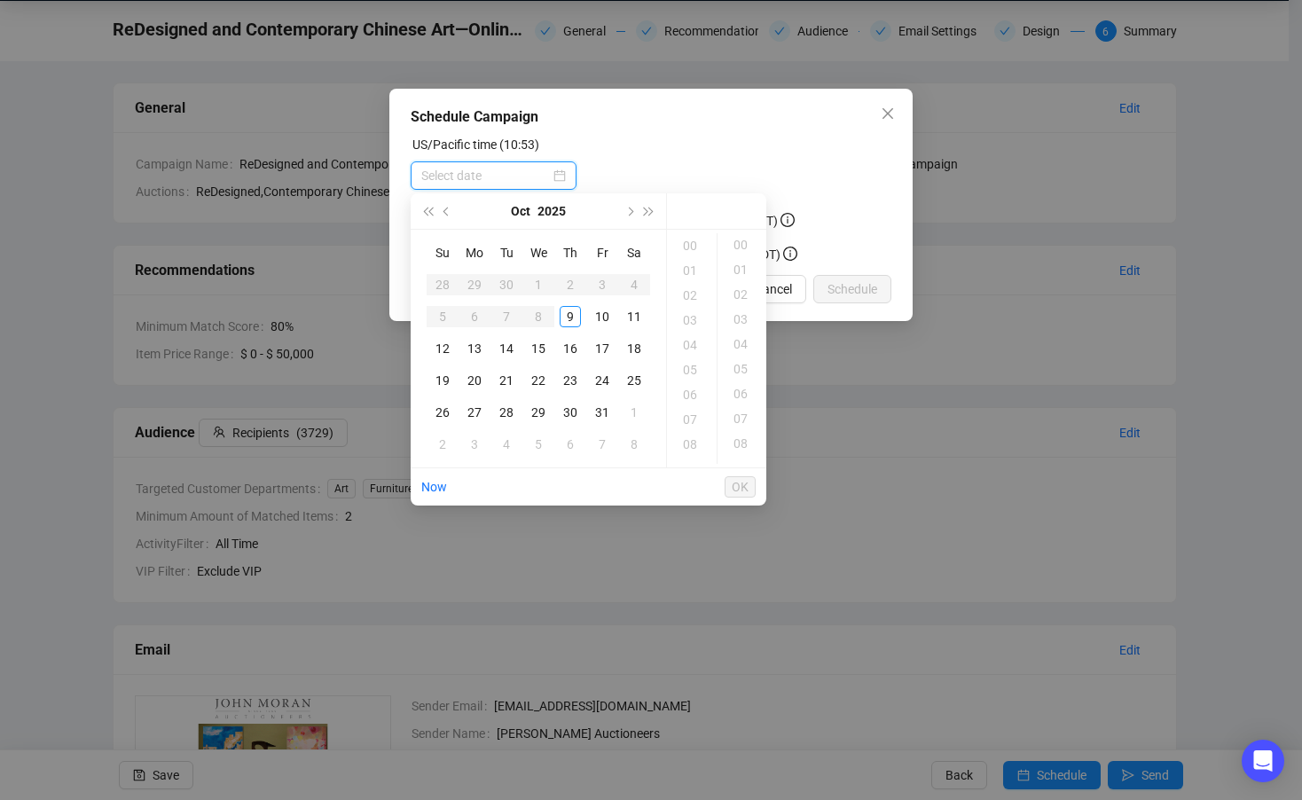
scroll to position [0, 0]
click at [574, 317] on div "9" at bounding box center [570, 316] width 21 height 21
click at [739, 295] on div "25" at bounding box center [742, 302] width 43 height 25
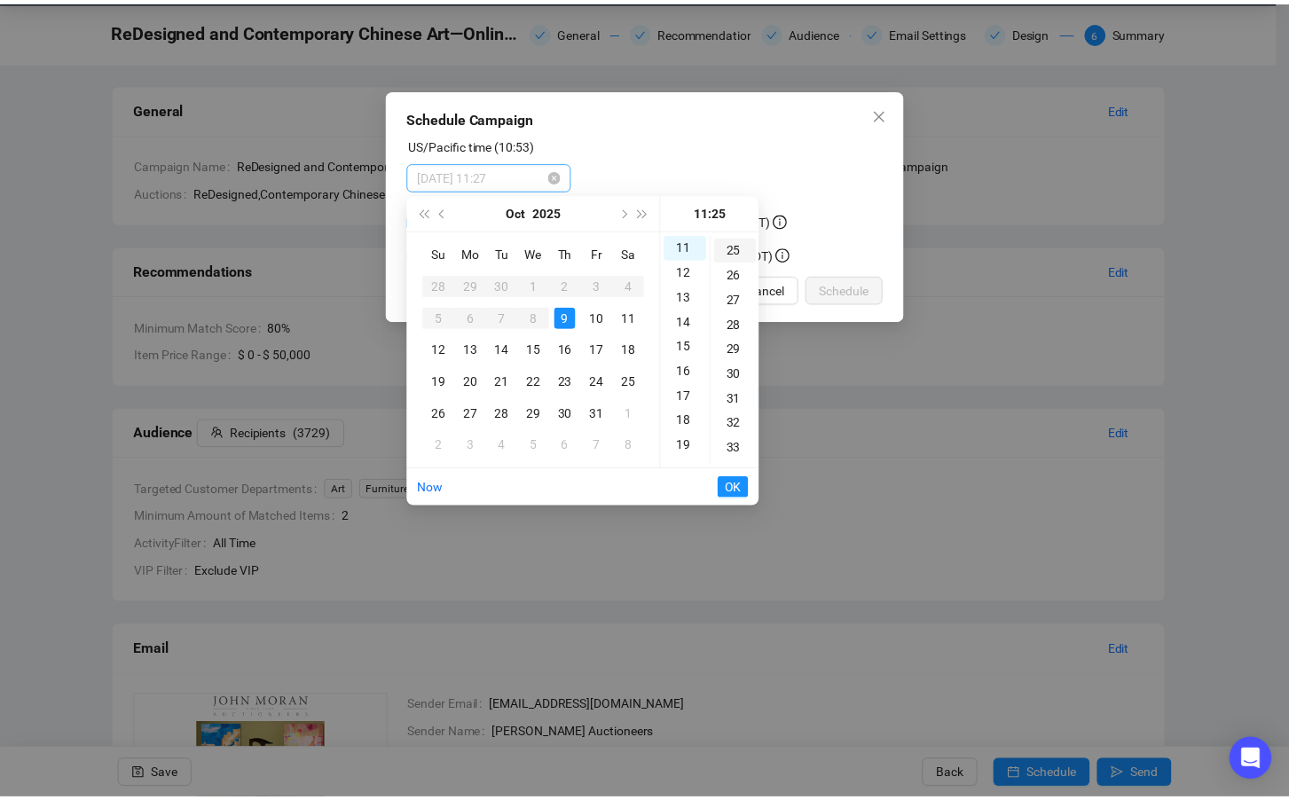
scroll to position [621, 0]
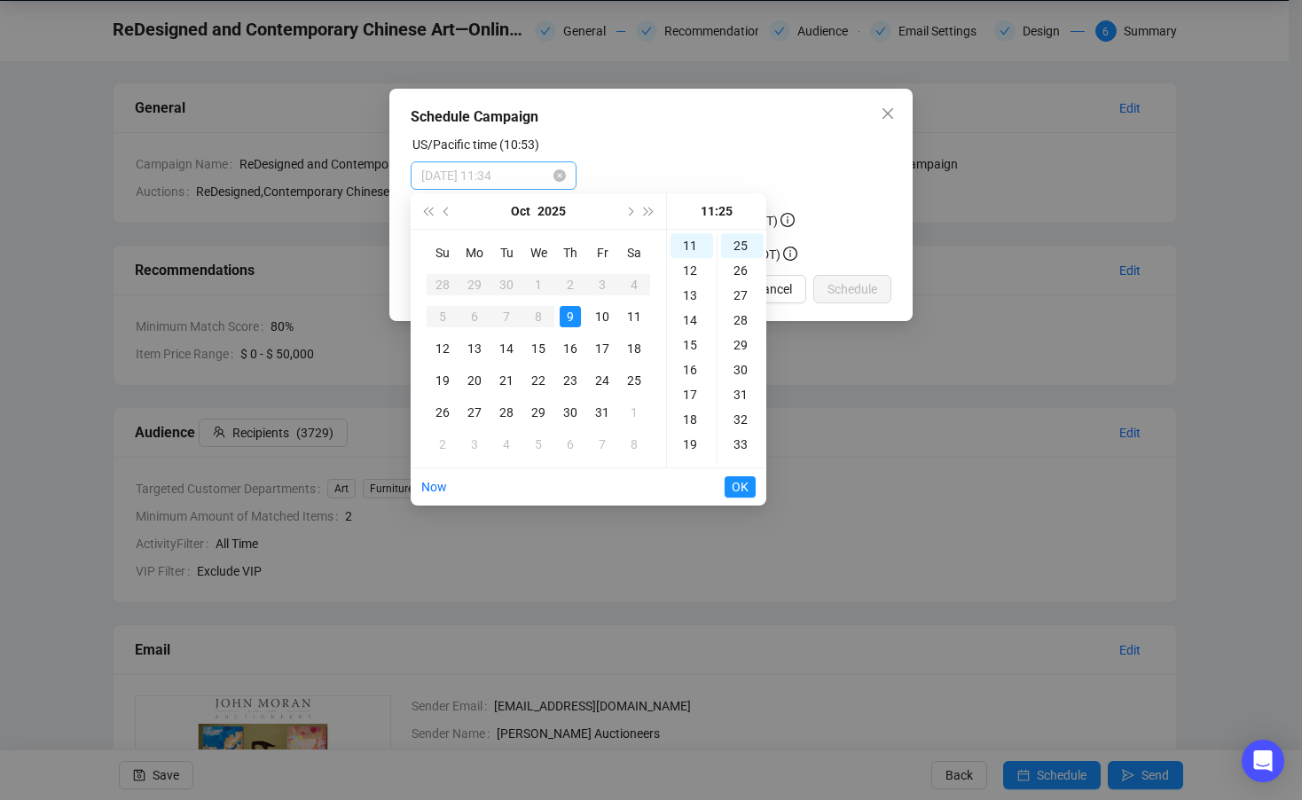
type input "2025-10-09 11:25"
click at [742, 488] on span "OK" at bounding box center [740, 487] width 17 height 34
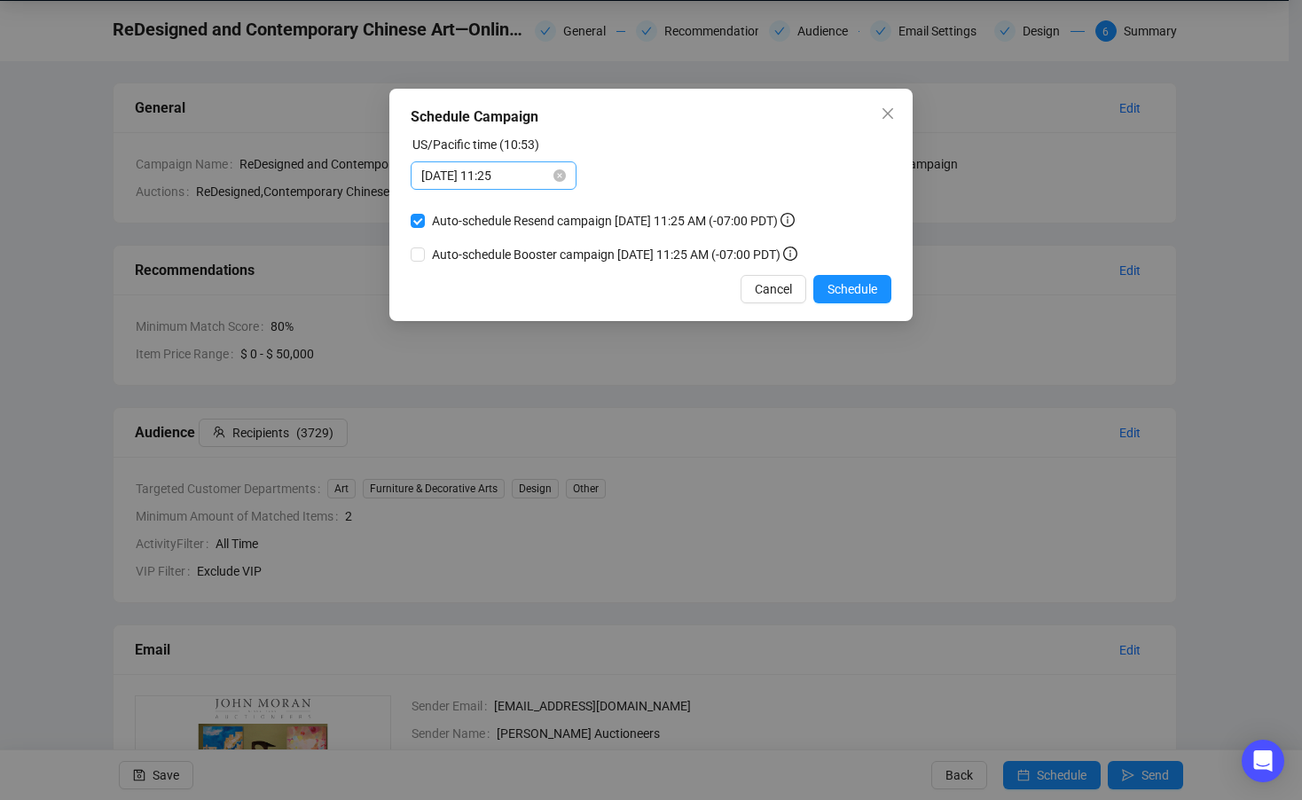
click at [720, 151] on div "US/Pacific time (10:53)" at bounding box center [651, 148] width 481 height 27
click at [863, 308] on div "Schedule Campaign US/Pacific time (10:53) 2025-10-09 11:25 Auto-schedule Resend…" at bounding box center [650, 205] width 523 height 232
click at [861, 295] on span "Schedule" at bounding box center [853, 289] width 50 height 20
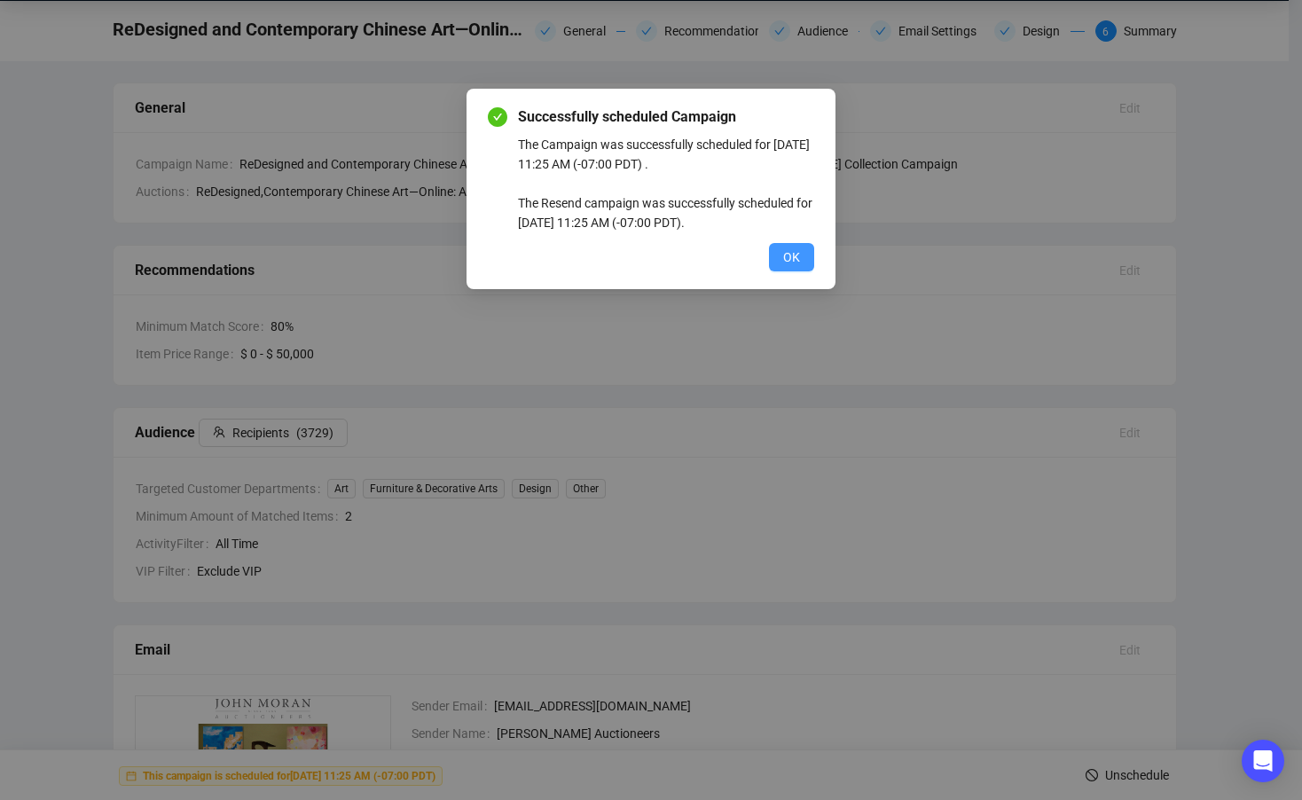
click at [792, 257] on span "OK" at bounding box center [791, 257] width 17 height 20
